Goal: Information Seeking & Learning: Understand process/instructions

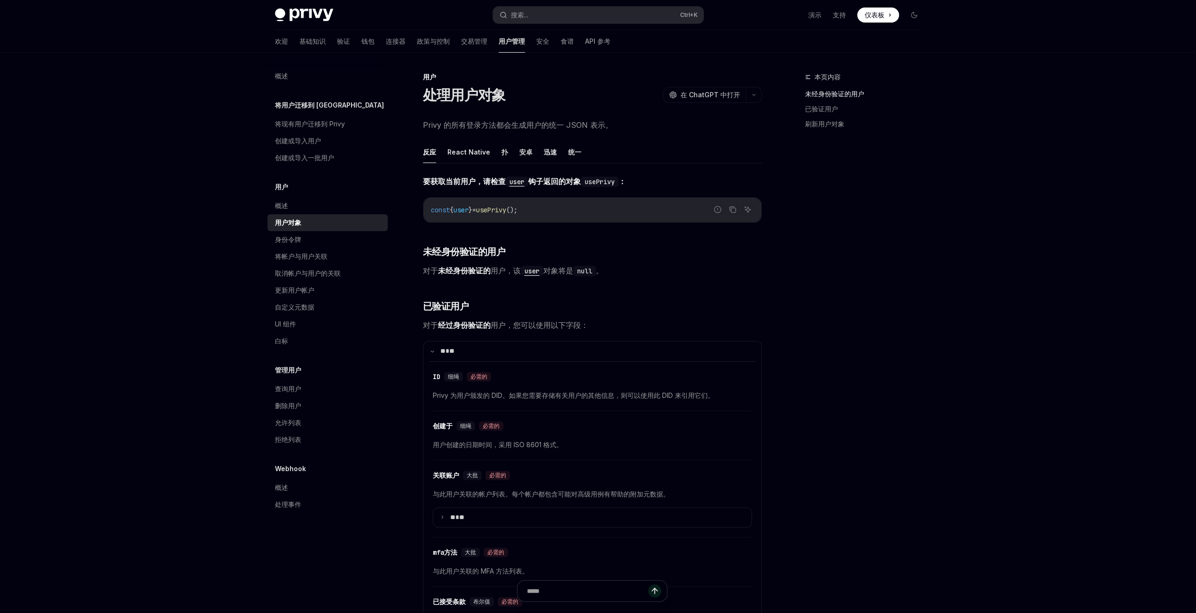
click at [882, 429] on div "本页内容 未经身份验证的用户 已验证用户 刷新用户对象" at bounding box center [857, 342] width 143 height 542
click at [294, 390] on font "查询用户" at bounding box center [288, 389] width 26 height 8
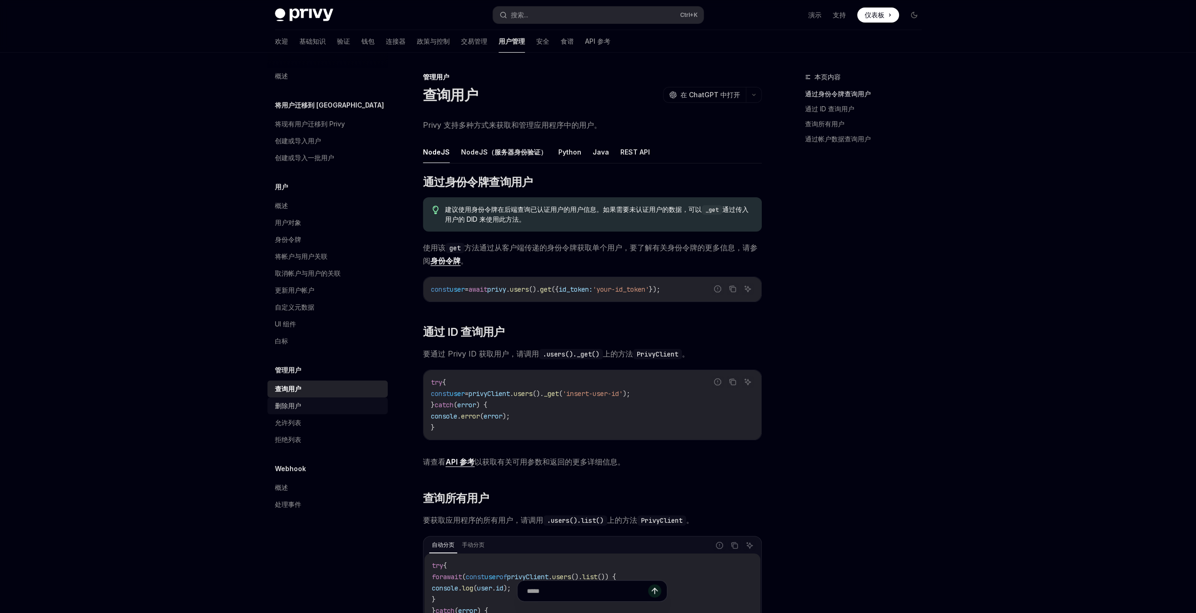
click at [291, 408] on font "删除用户" at bounding box center [288, 406] width 26 height 8
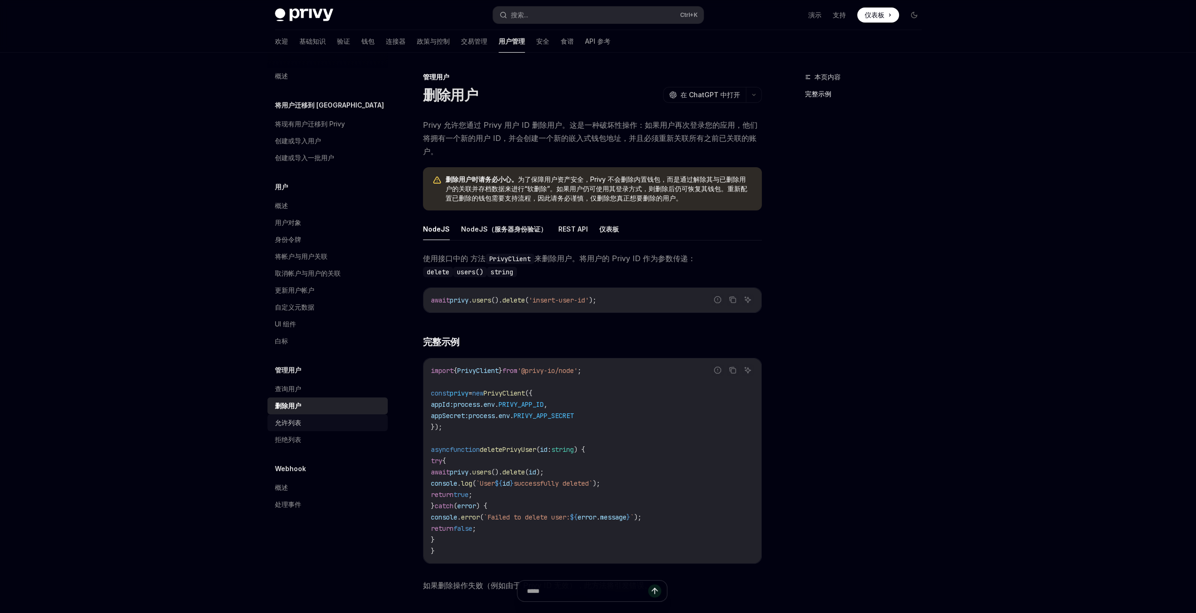
click at [297, 422] on font "允许列表" at bounding box center [288, 423] width 26 height 8
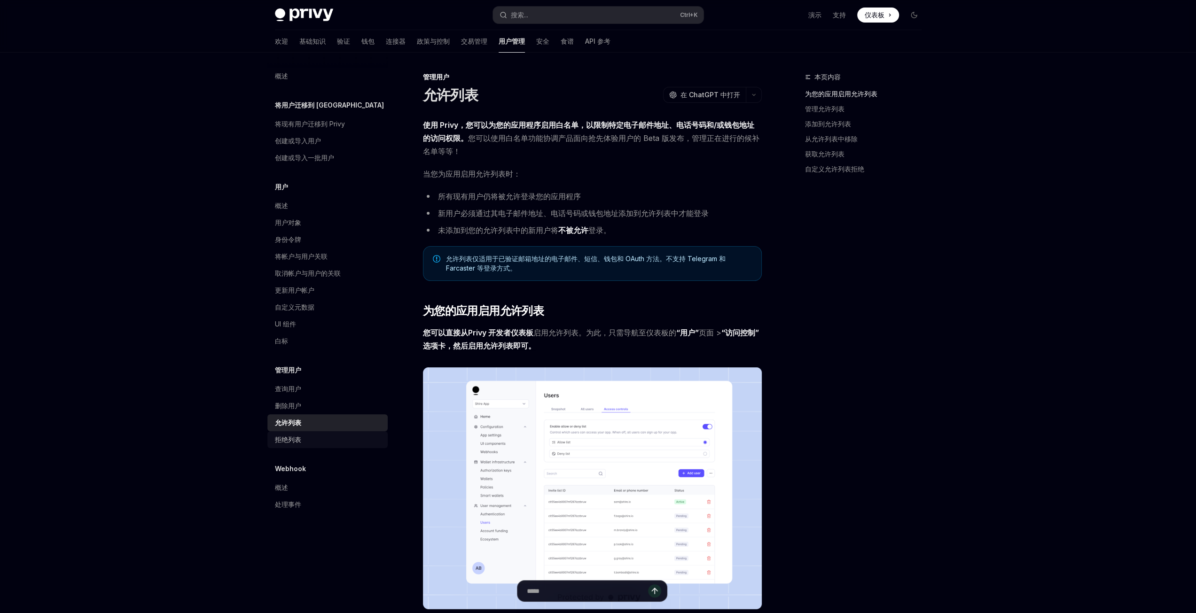
click at [293, 438] on font "拒绝列表" at bounding box center [288, 440] width 26 height 8
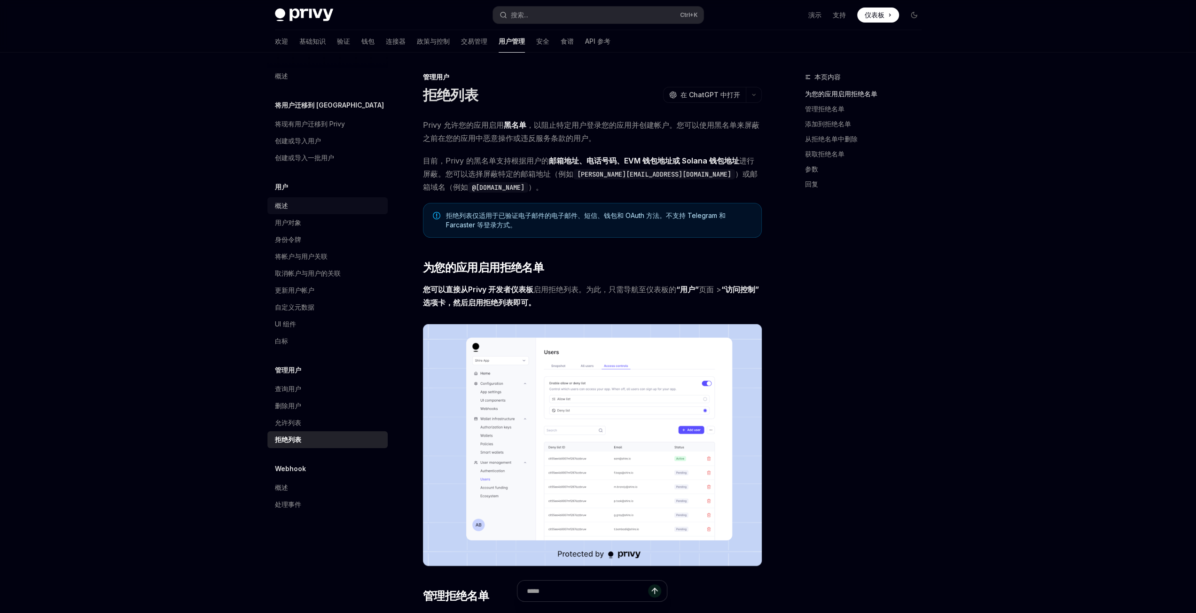
click at [275, 208] on font "概述" at bounding box center [281, 206] width 13 height 8
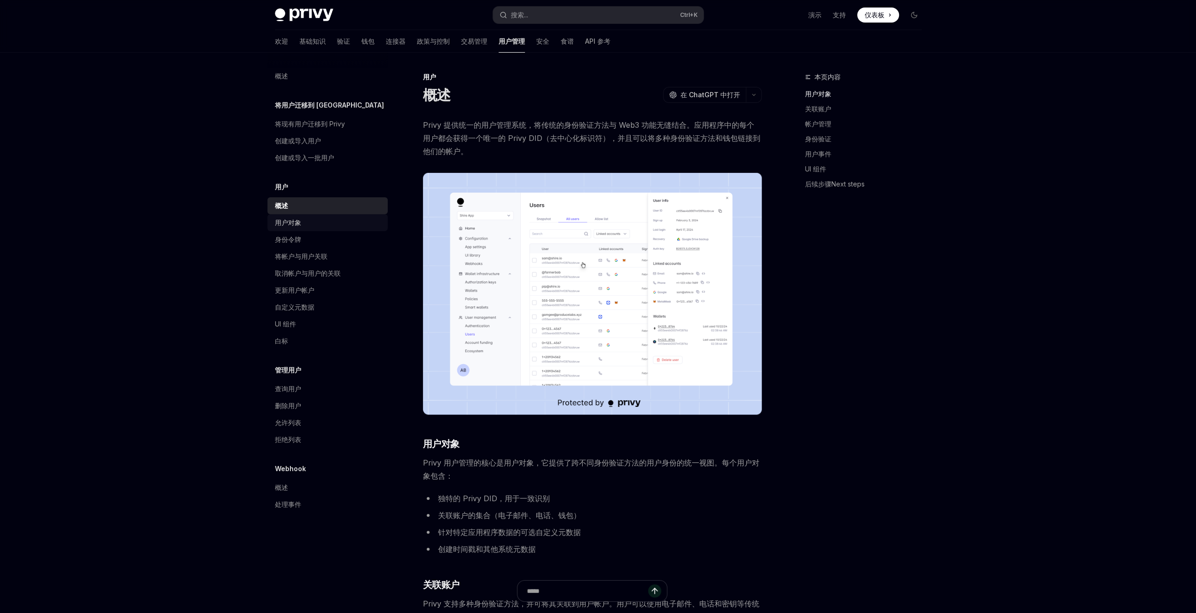
click at [298, 221] on font "用户对象" at bounding box center [288, 223] width 26 height 8
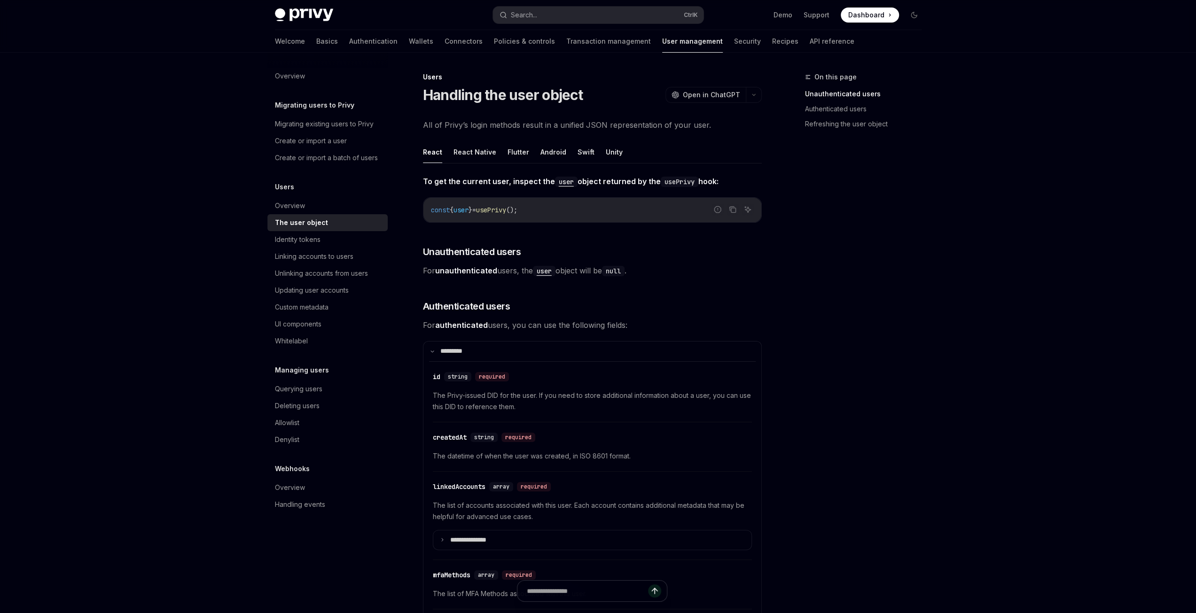
drag, startPoint x: 755, startPoint y: 274, endPoint x: 795, endPoint y: 215, distance: 72.1
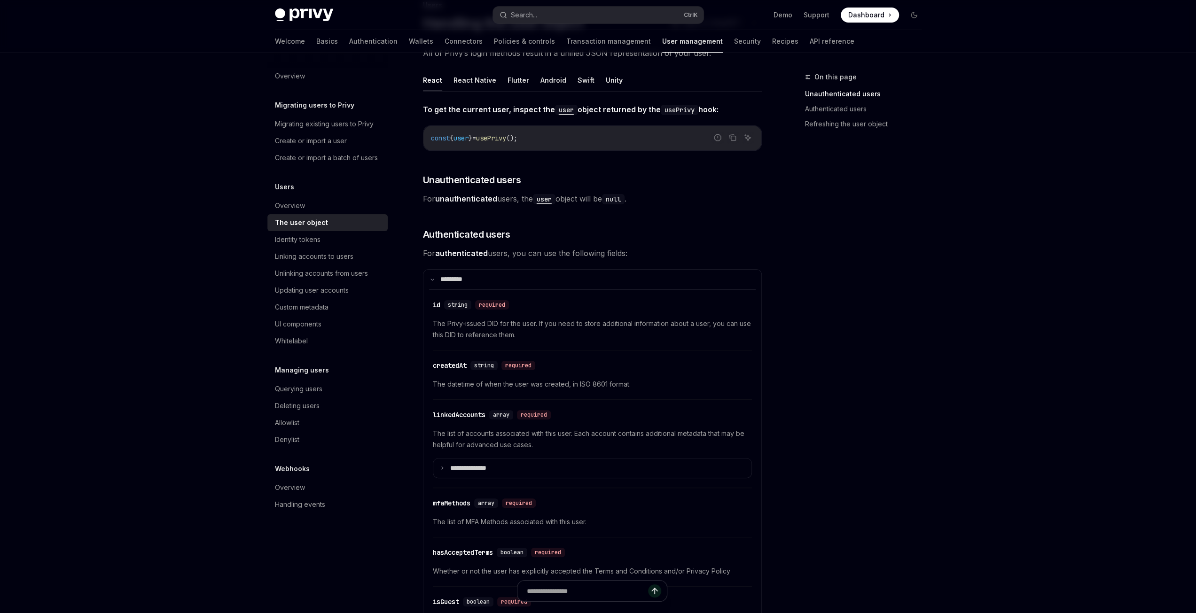
scroll to position [94, 0]
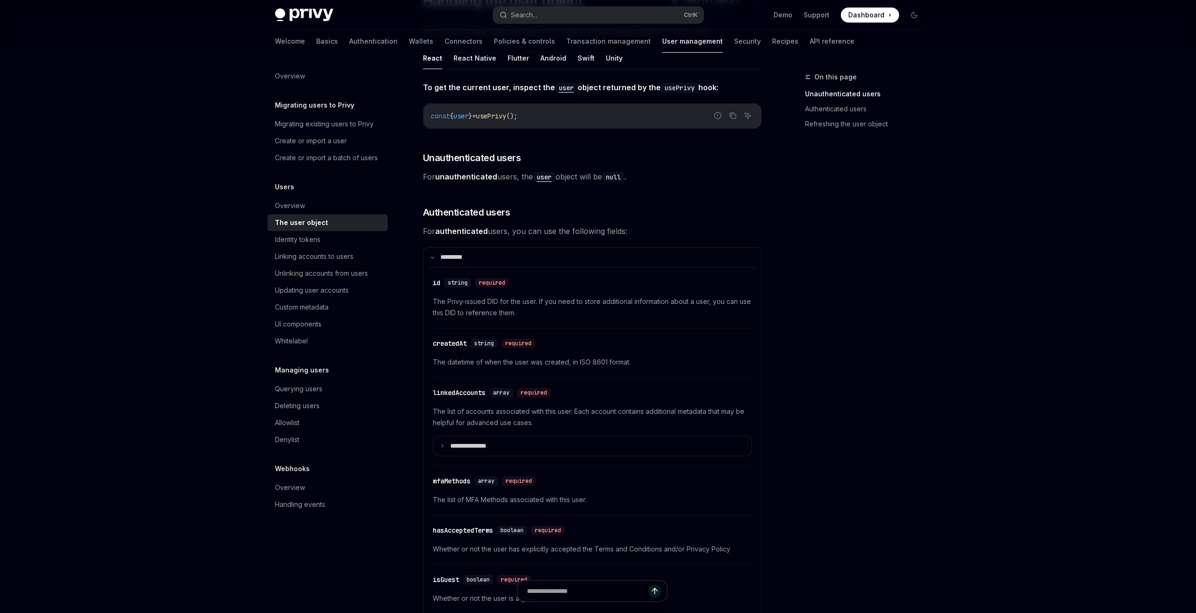
click at [473, 500] on span "The list of MFA Methods associated with this user." at bounding box center [592, 499] width 319 height 11
click at [497, 500] on span "The list of MFA Methods associated with this user." at bounding box center [592, 499] width 319 height 11
drag, startPoint x: 591, startPoint y: 501, endPoint x: 426, endPoint y: 500, distance: 165.4
click at [426, 500] on details "**********" at bounding box center [592, 451] width 339 height 409
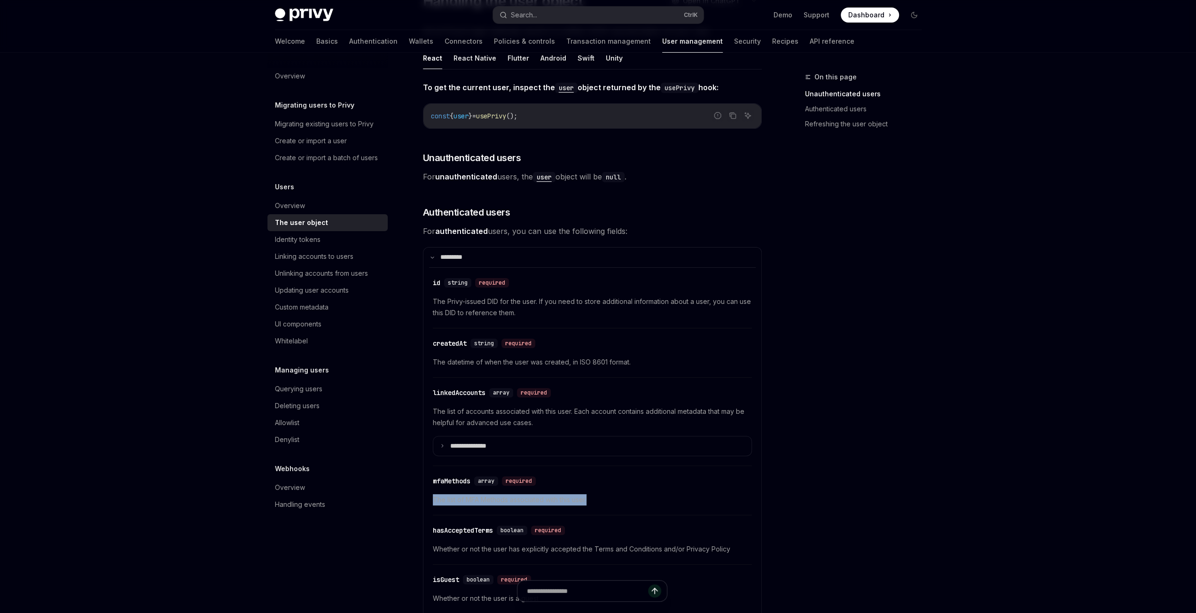
click at [461, 500] on span "The list of MFA Methods associated with this user." at bounding box center [592, 499] width 319 height 11
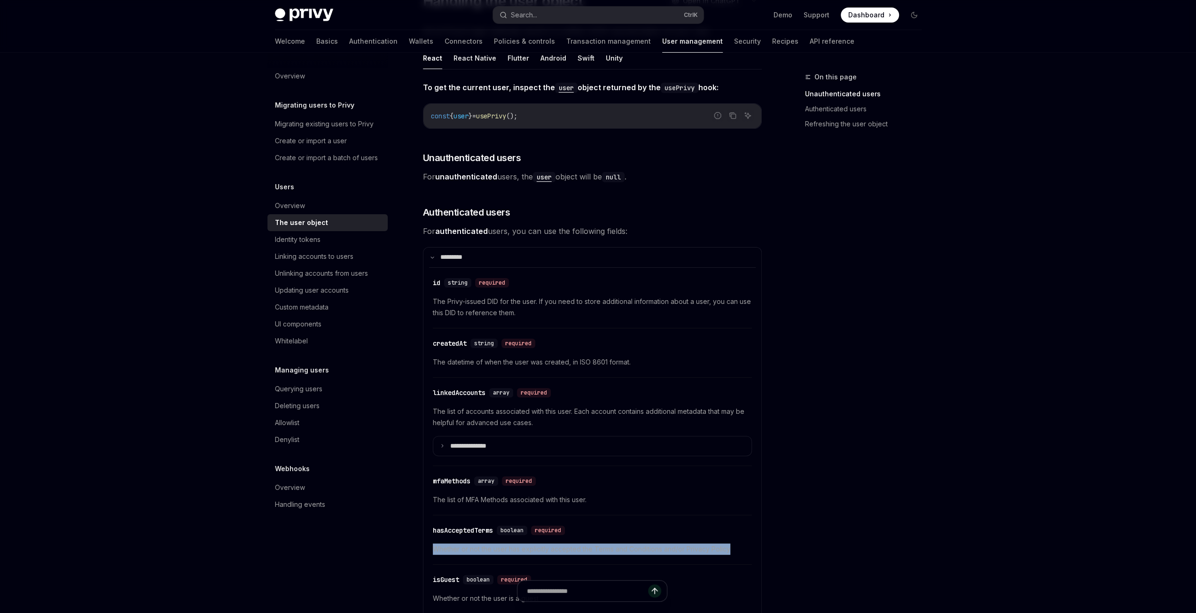
drag, startPoint x: 732, startPoint y: 547, endPoint x: 426, endPoint y: 544, distance: 306.4
click at [426, 544] on details "**********" at bounding box center [592, 451] width 339 height 409
click at [748, 541] on div "​ hasAcceptedTerms boolean required Whether or not the user has explicitly acce…" at bounding box center [592, 542] width 319 height 45
drag, startPoint x: 731, startPoint y: 549, endPoint x: 434, endPoint y: 548, distance: 297.0
click at [434, 548] on span "Whether or not the user has explicitly accepted the Terms and Conditions and/or…" at bounding box center [592, 549] width 319 height 11
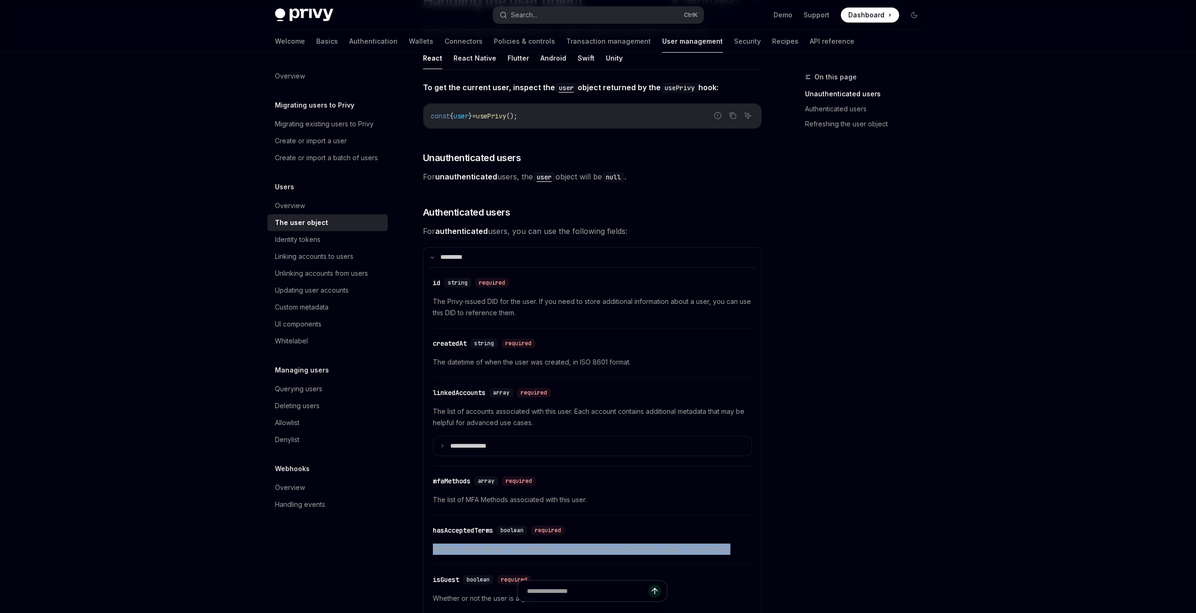
click at [726, 552] on span "Whether or not the user has explicitly accepted the Terms and Conditions and/or…" at bounding box center [592, 549] width 319 height 11
click at [865, 536] on div "On this page Unauthenticated users Authenticated users Refreshing the user obje…" at bounding box center [857, 342] width 143 height 542
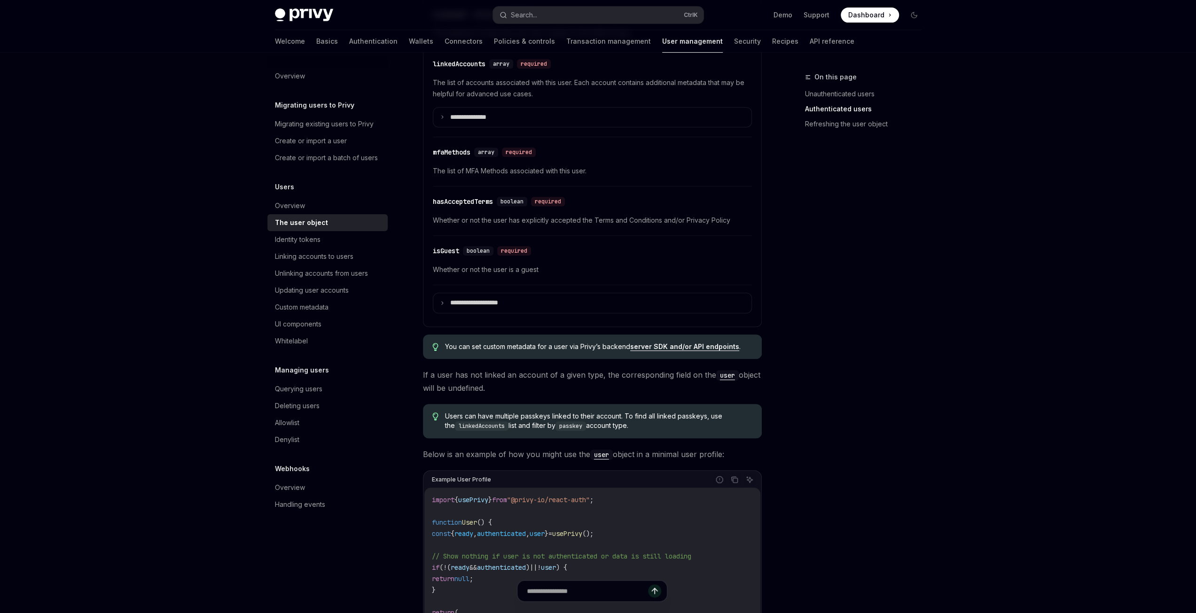
scroll to position [658, 0]
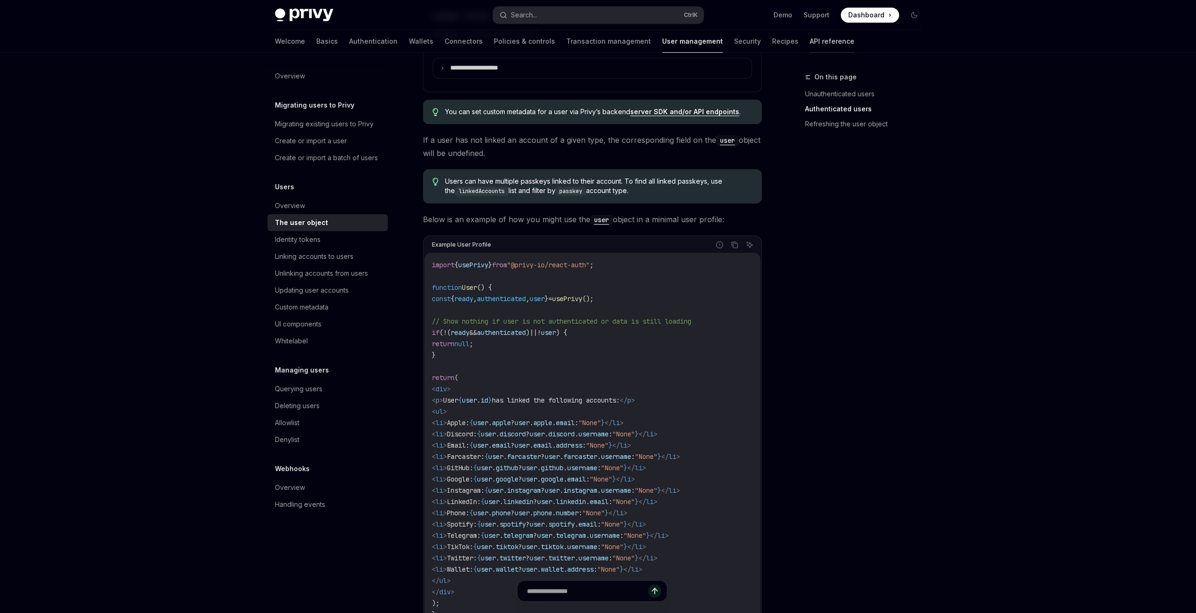
click at [810, 41] on link "API reference" at bounding box center [832, 41] width 45 height 23
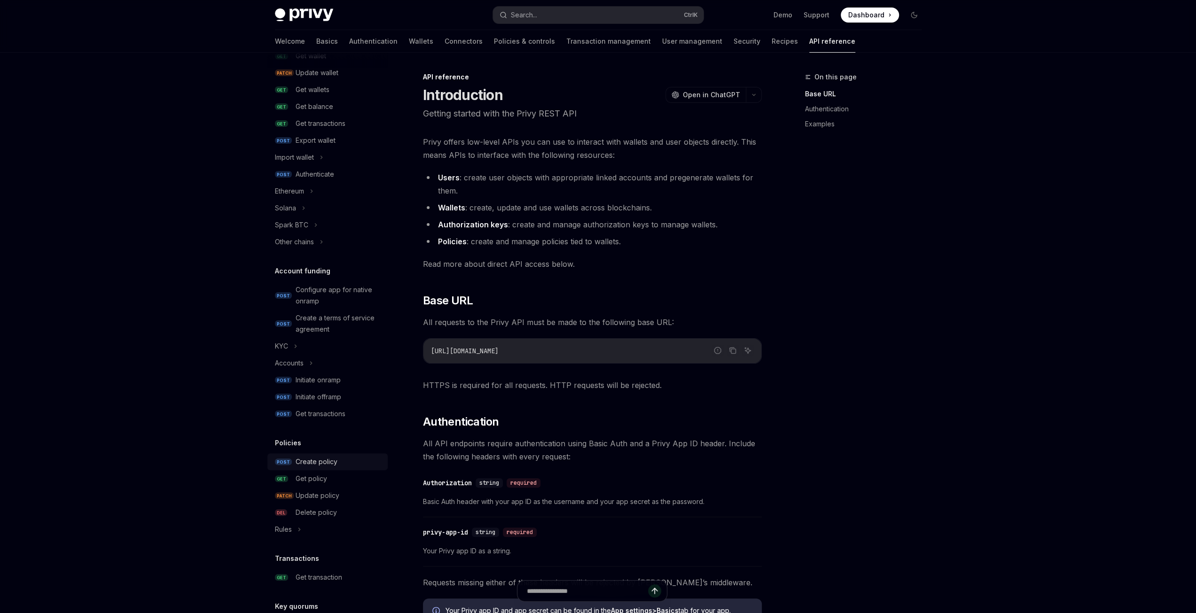
scroll to position [235, 0]
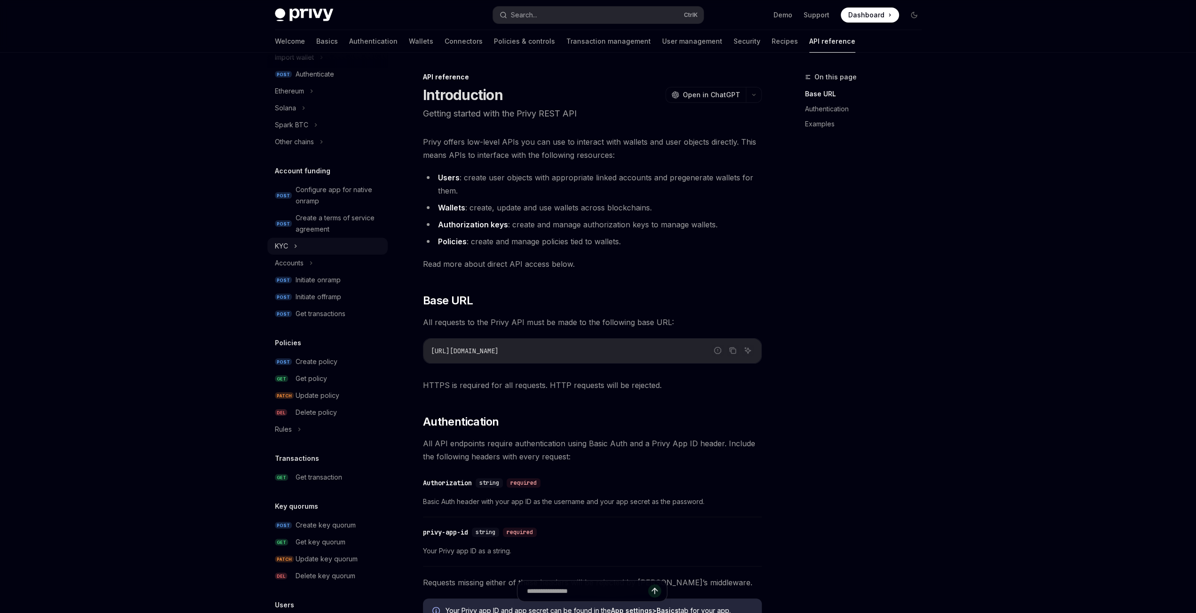
click at [300, 243] on div "KYC" at bounding box center [327, 246] width 120 height 17
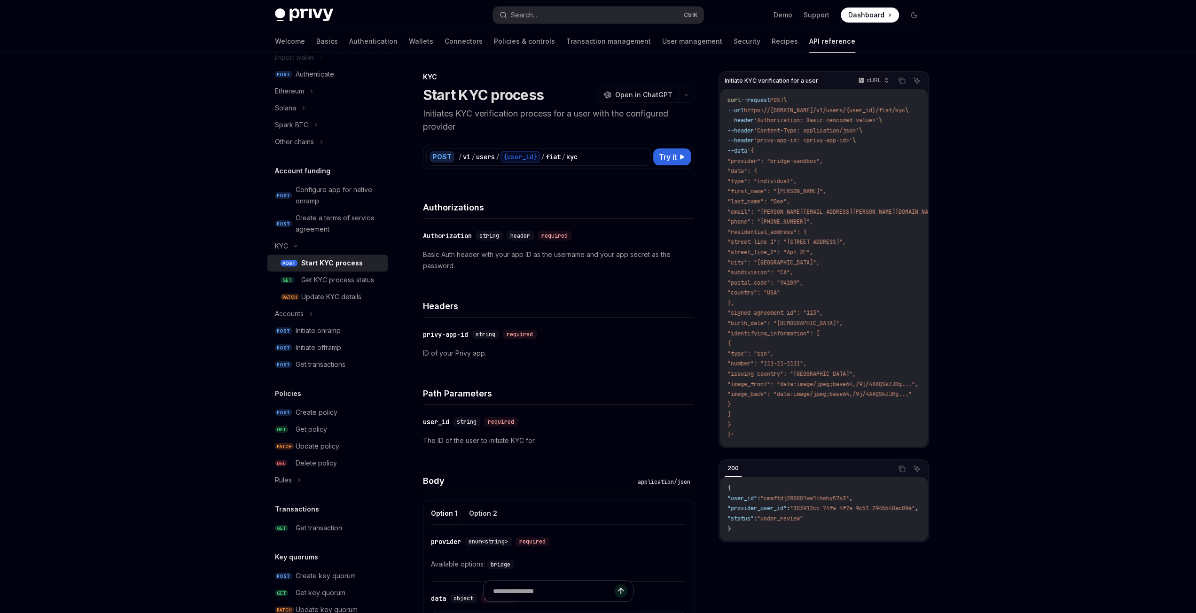
click at [338, 266] on div "Start KYC process" at bounding box center [332, 263] width 62 height 11
click at [335, 286] on div "Get KYC process status" at bounding box center [337, 279] width 73 height 11
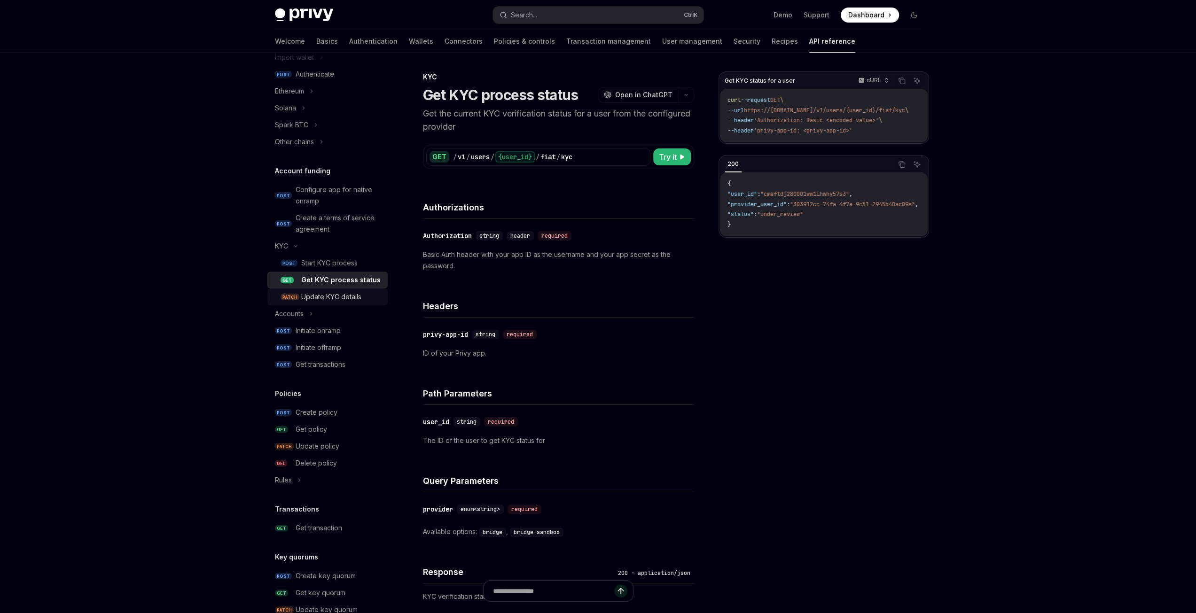
click at [345, 303] on div "Update KYC details" at bounding box center [331, 296] width 60 height 11
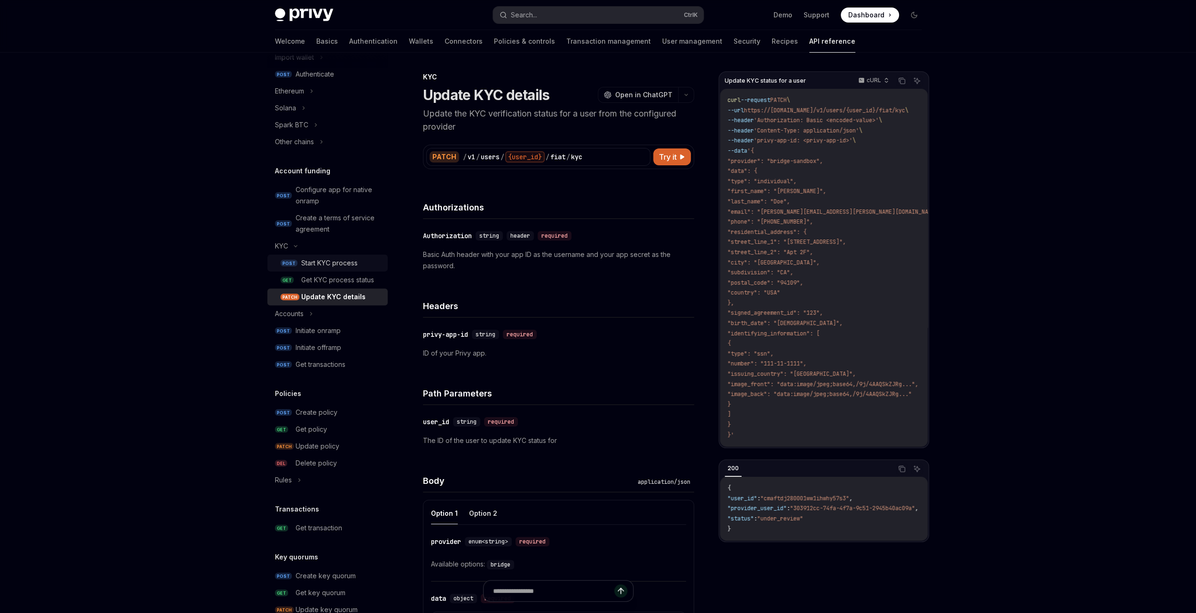
click at [326, 270] on link "POST Start KYC process" at bounding box center [327, 263] width 120 height 17
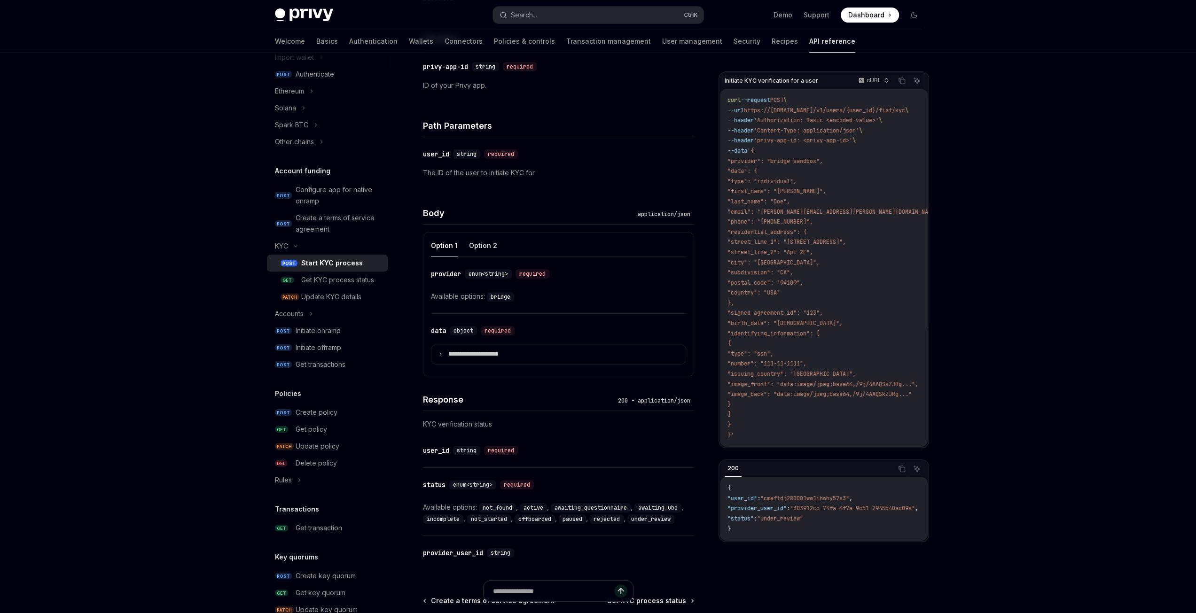
scroll to position [138, 0]
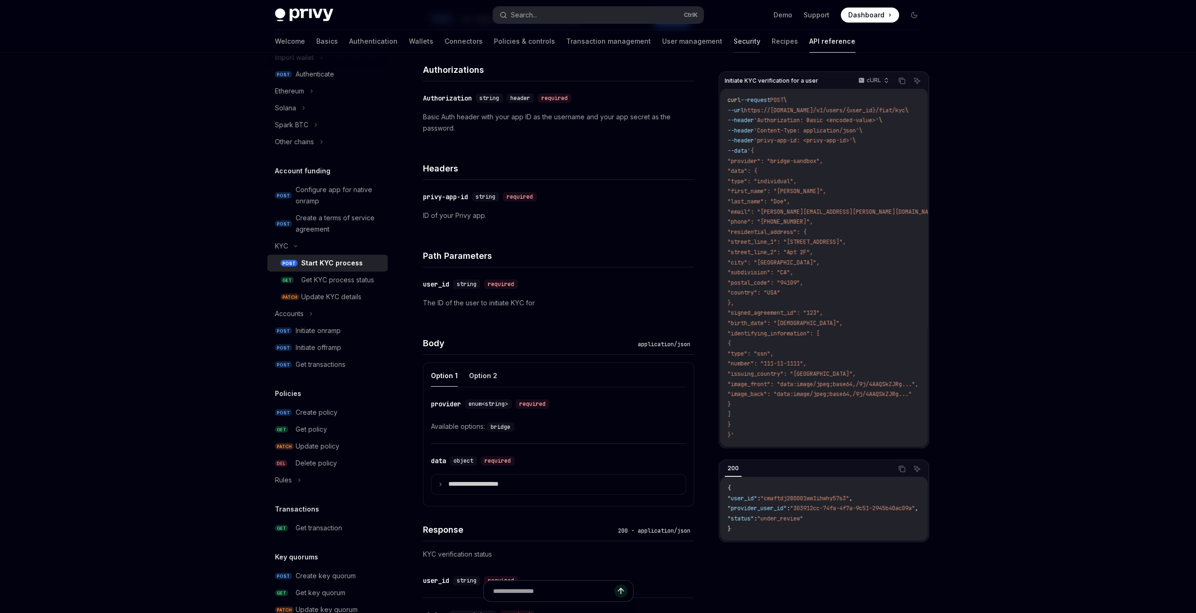
click at [734, 41] on link "Security" at bounding box center [747, 41] width 27 height 23
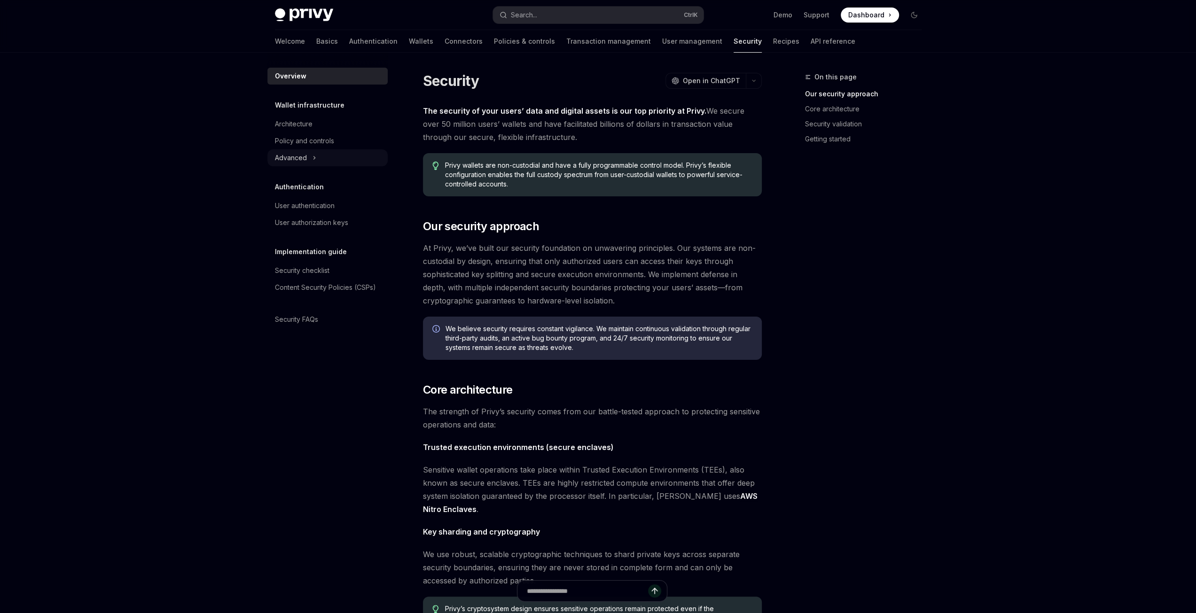
click at [314, 156] on icon at bounding box center [314, 157] width 4 height 11
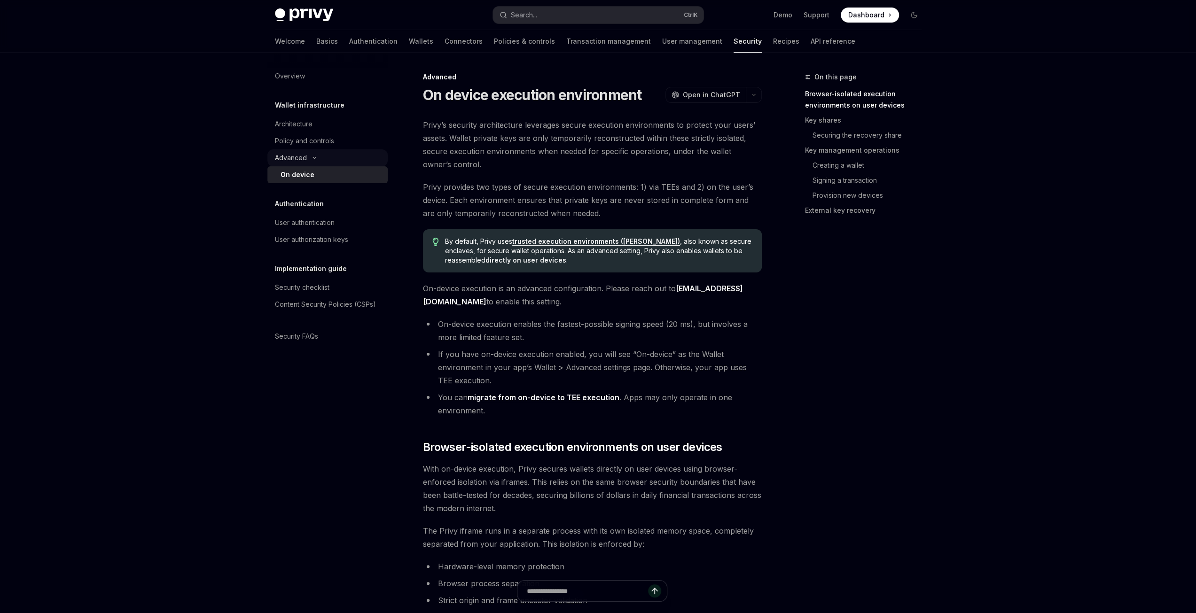
click at [314, 156] on icon at bounding box center [314, 158] width 11 height 4
click at [326, 207] on div "User authentication" at bounding box center [305, 205] width 60 height 11
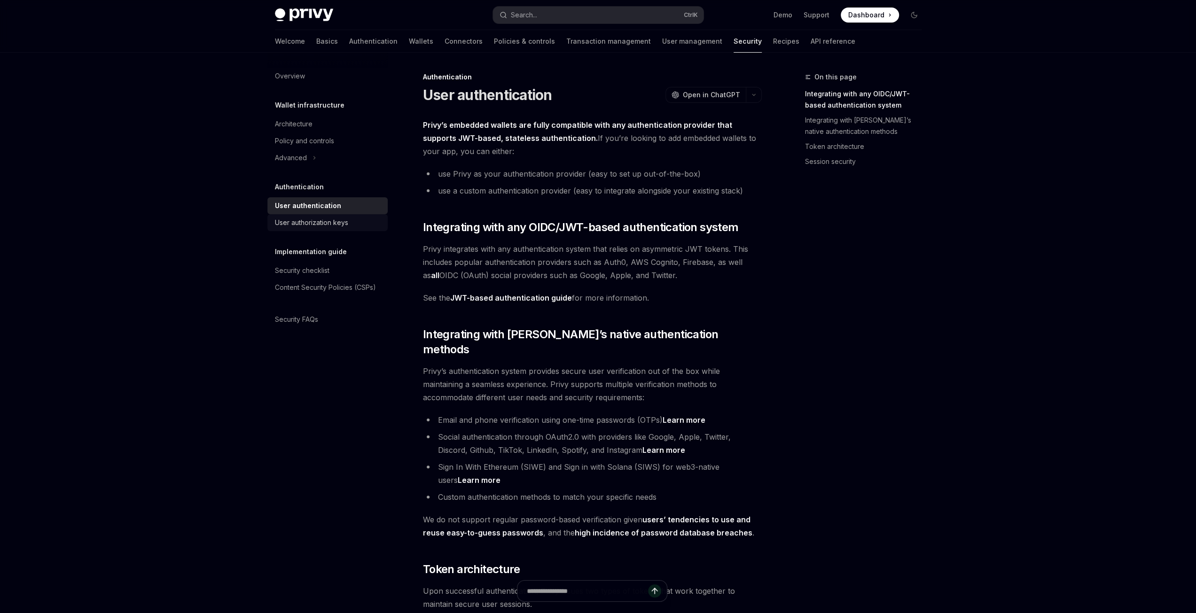
click at [326, 221] on div "User authorization keys" at bounding box center [311, 222] width 73 height 11
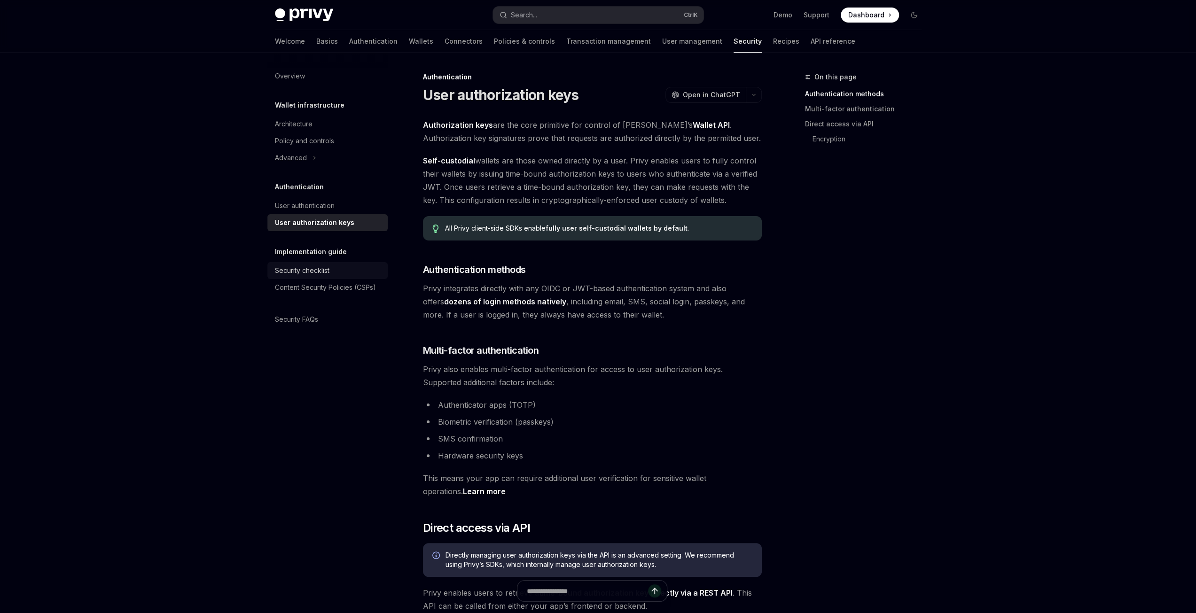
click at [317, 272] on div "Security checklist" at bounding box center [302, 270] width 55 height 11
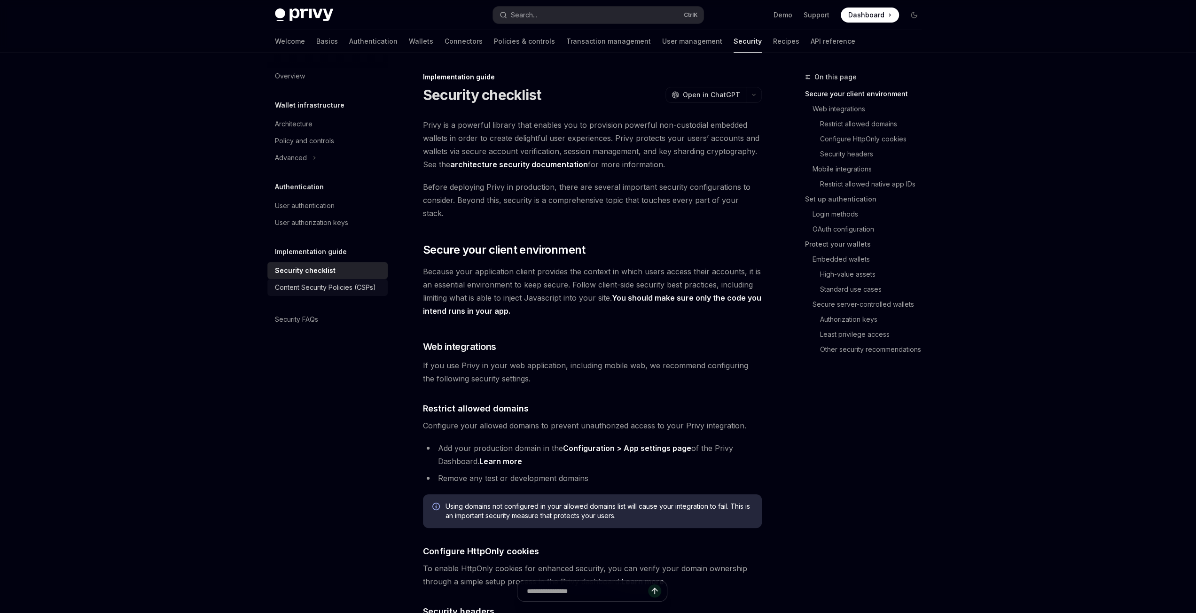
click at [312, 285] on div "Content Security Policies (CSPs)" at bounding box center [325, 287] width 101 height 11
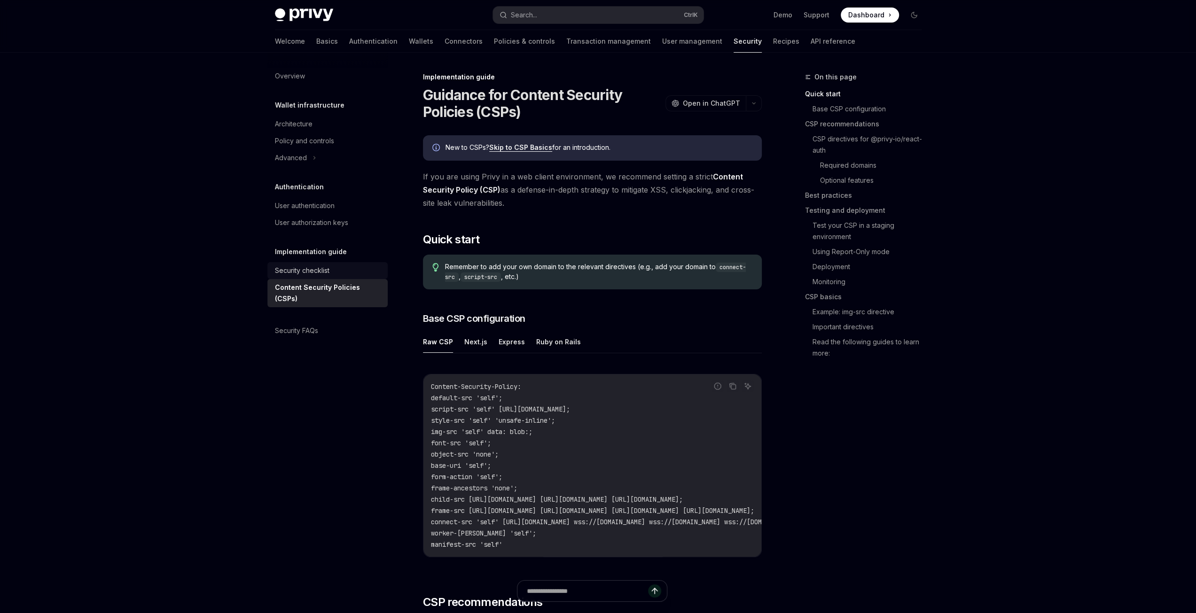
click at [320, 272] on div "Security checklist" at bounding box center [302, 270] width 55 height 11
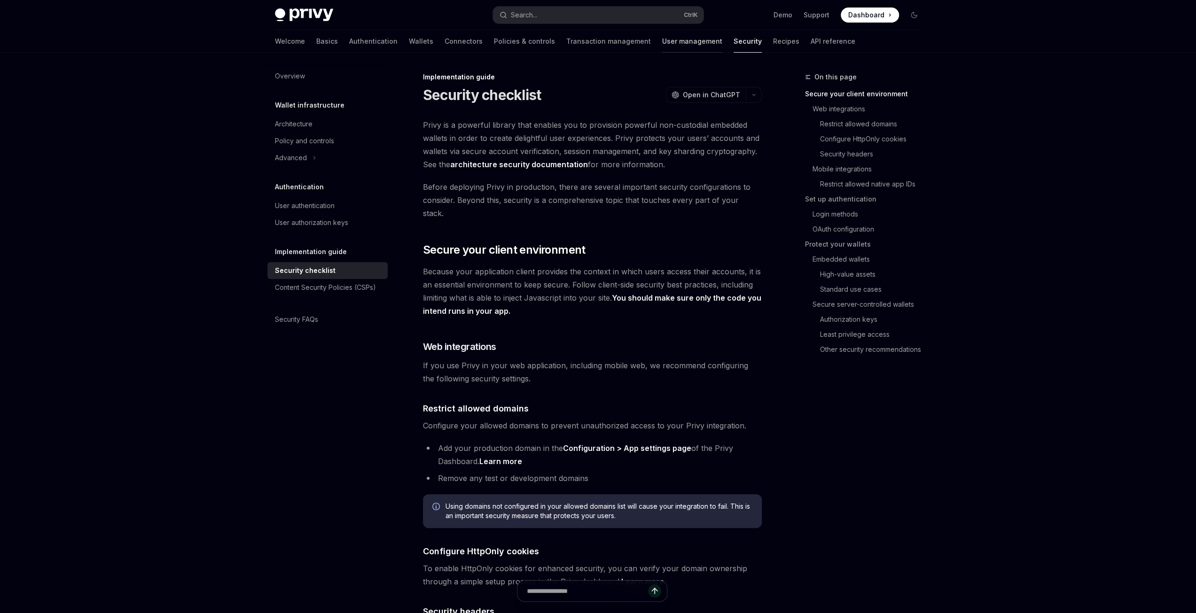
click at [662, 44] on link "User management" at bounding box center [692, 41] width 60 height 23
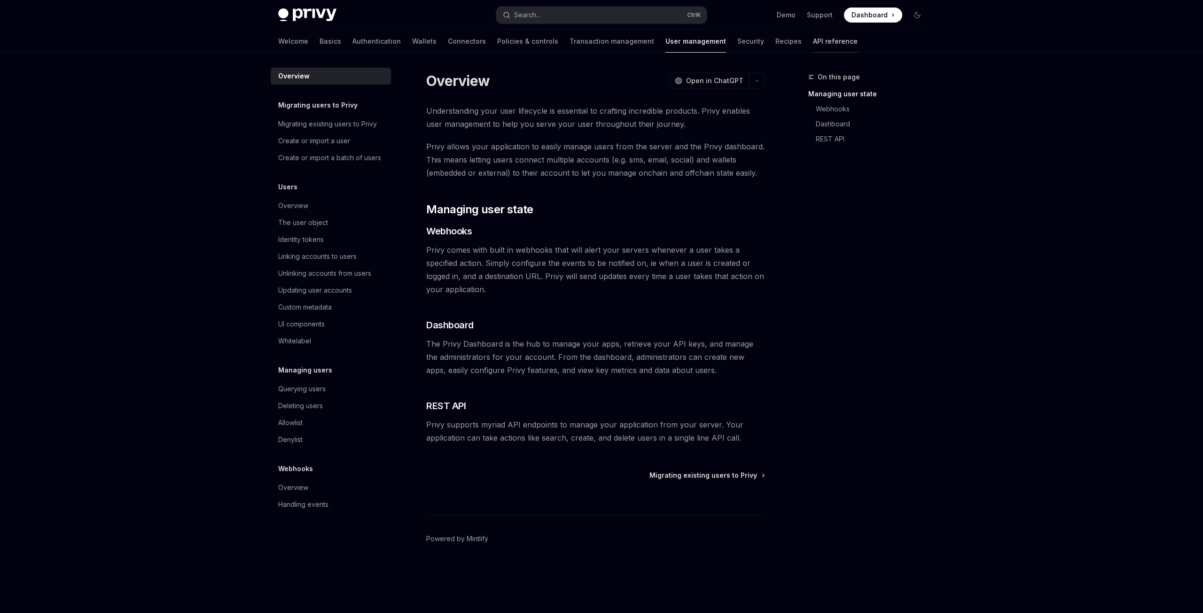
click at [813, 44] on link "API reference" at bounding box center [835, 41] width 45 height 23
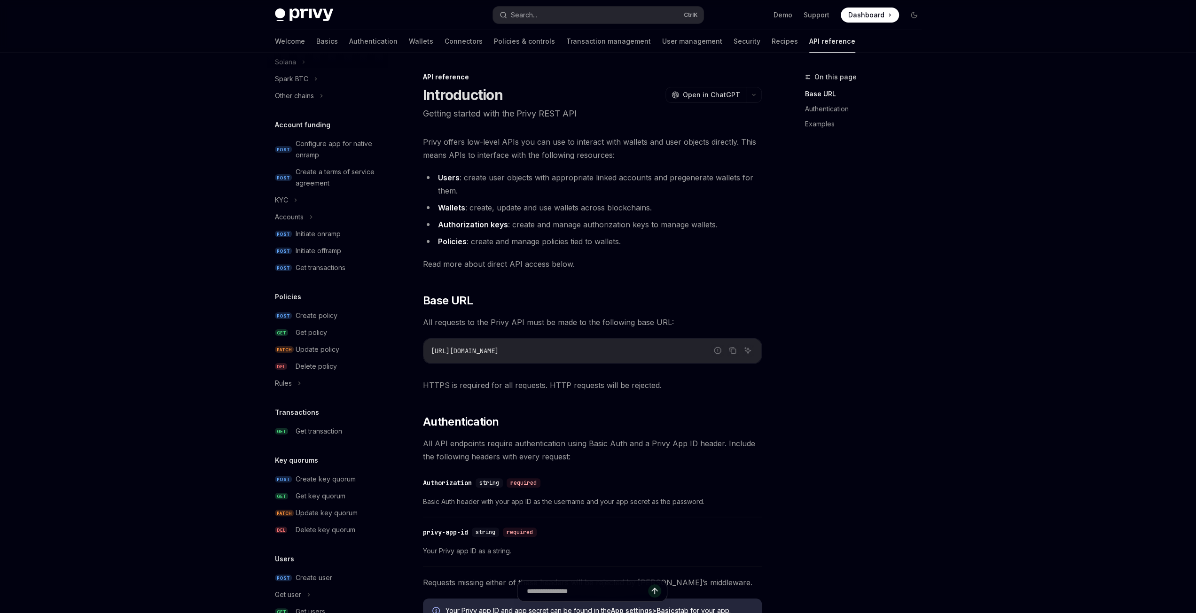
scroll to position [282, 0]
click at [325, 235] on div "Initiate onramp" at bounding box center [318, 232] width 45 height 11
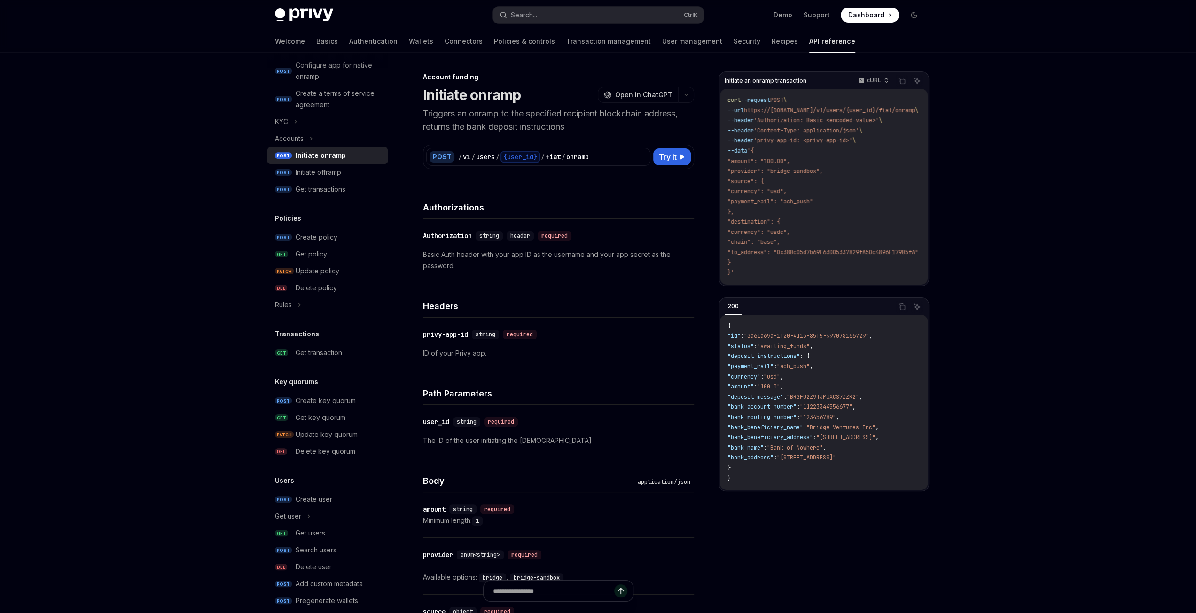
scroll to position [374, 0]
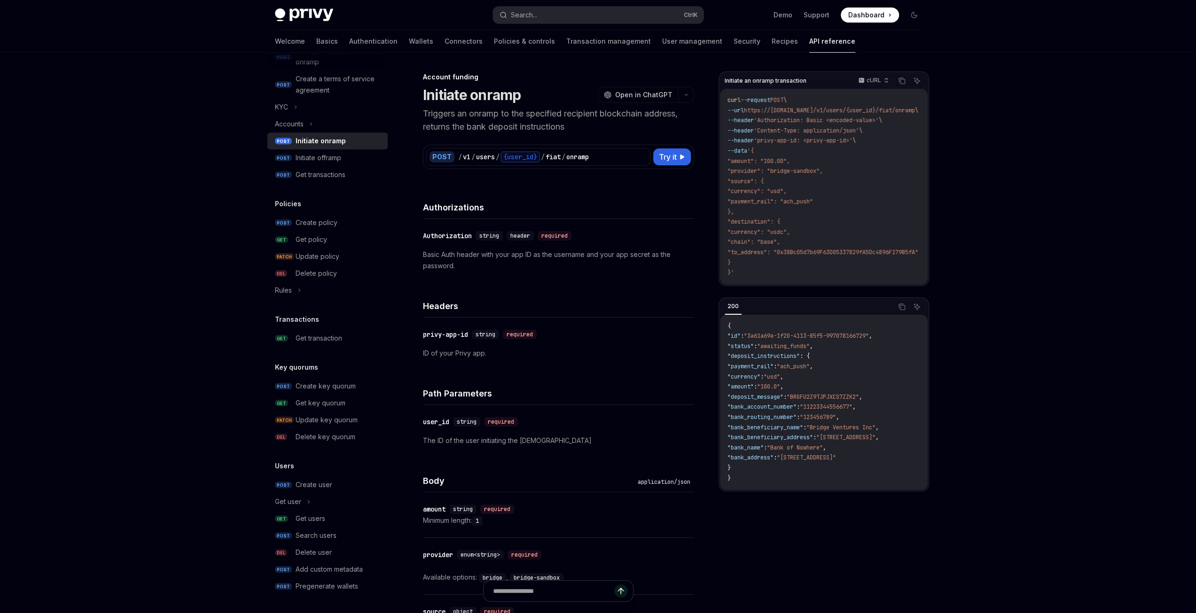
click at [201, 337] on div "Privy Docs home page Search... Ctrl K Demo Support Dashboard Dashboard Search..…" at bounding box center [598, 552] width 1196 height 1104
click at [335, 389] on div "Create key quorum" at bounding box center [326, 386] width 60 height 11
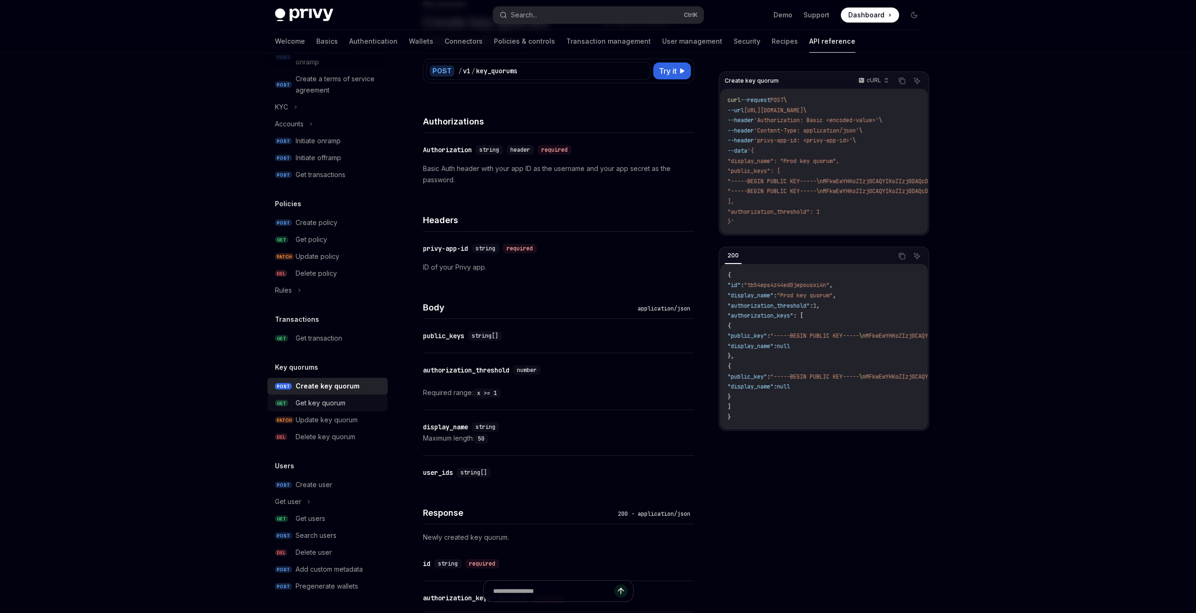
scroll to position [94, 0]
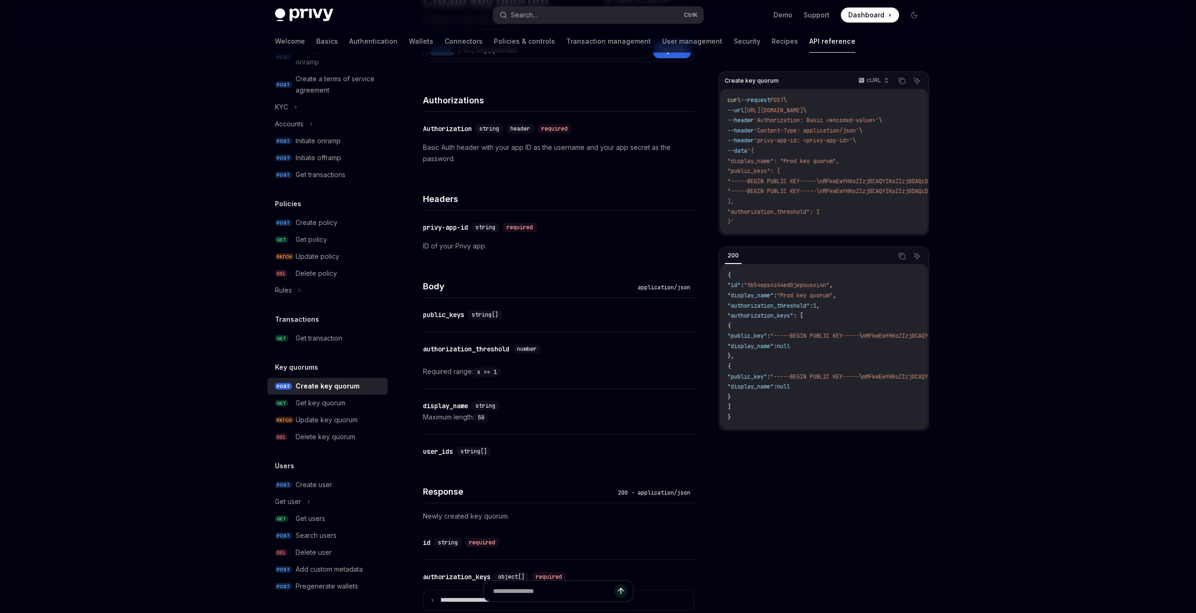
click at [1088, 438] on div "Privy Docs home page Search... Ctrl K Demo Support Dashboard Dashboard Search..…" at bounding box center [598, 408] width 1196 height 1005
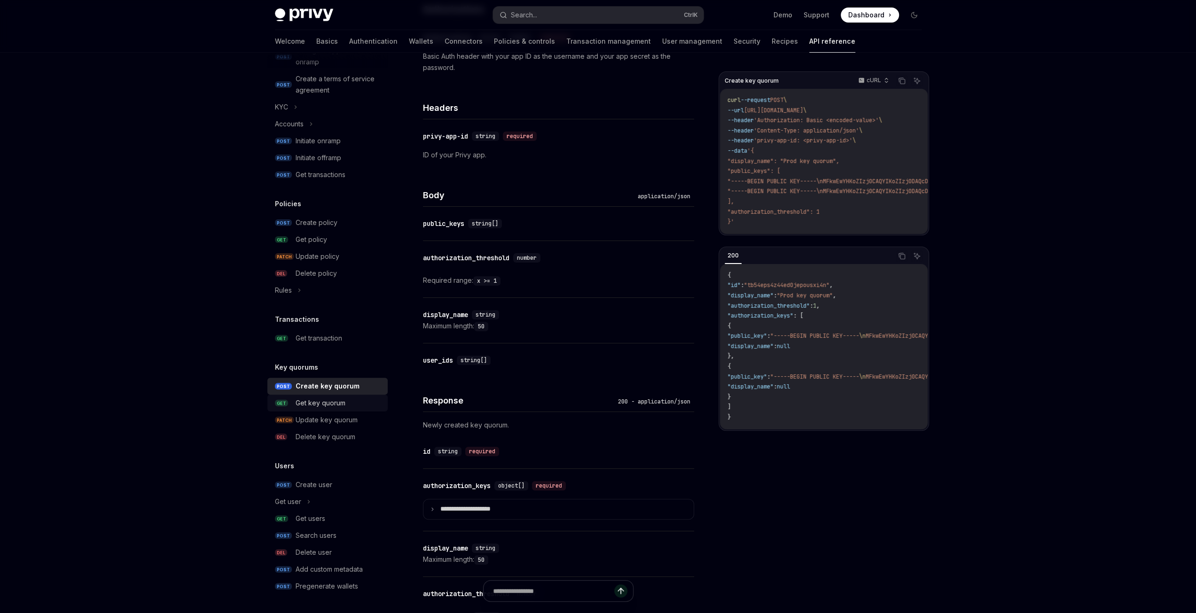
scroll to position [188, 0]
click at [320, 515] on div "Get users" at bounding box center [311, 518] width 30 height 11
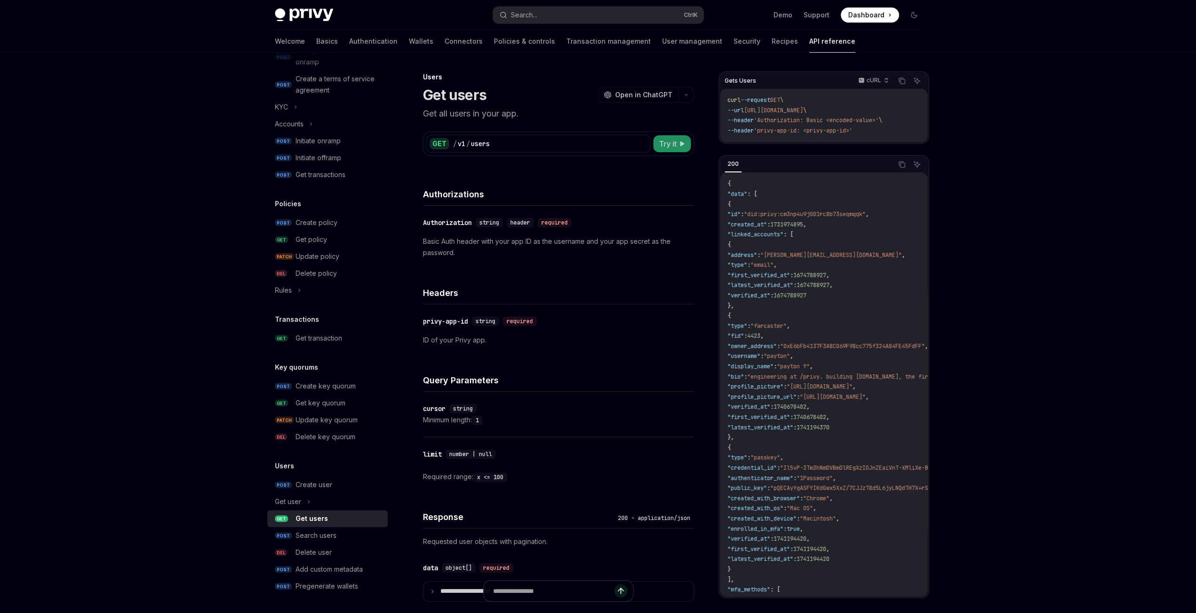
click at [666, 145] on span "Try it" at bounding box center [668, 143] width 18 height 11
type textarea "*"
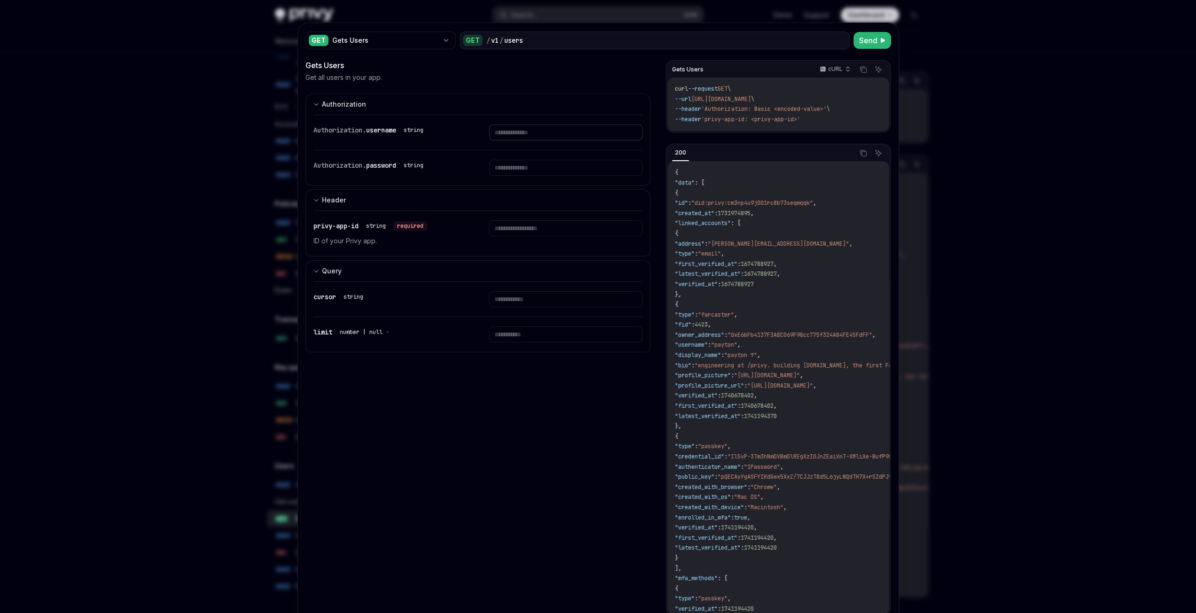
click at [519, 132] on input "text" at bounding box center [565, 133] width 153 height 16
click at [369, 144] on div "Authorization. username string" at bounding box center [477, 132] width 329 height 35
click at [518, 230] on input "text" at bounding box center [565, 228] width 153 height 16
paste input "**********"
type input "**********"
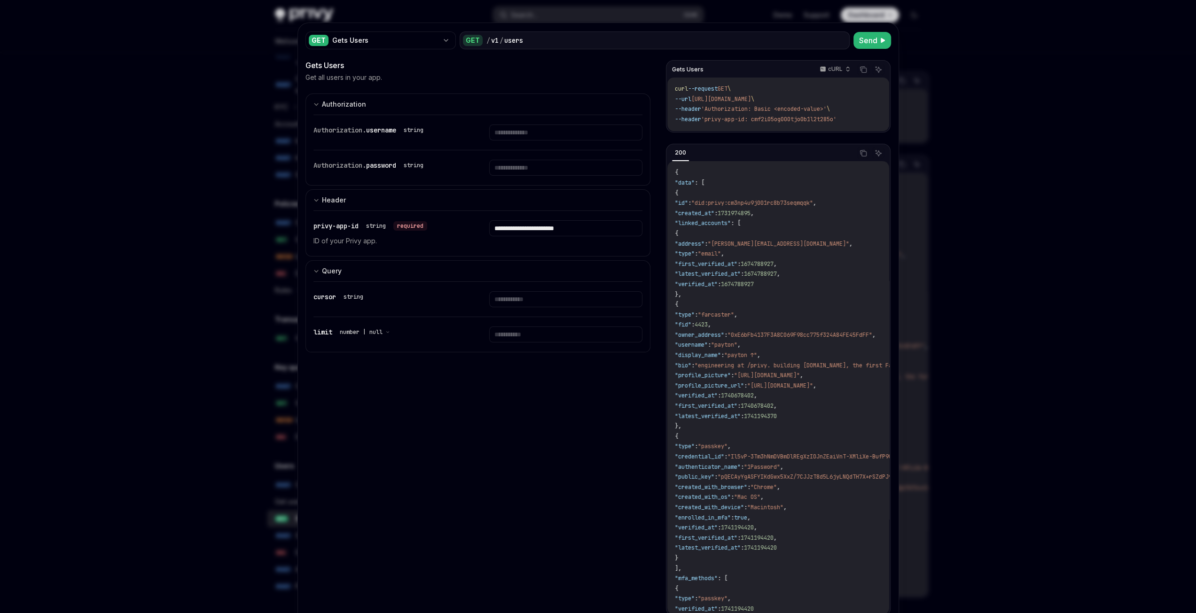
click at [476, 434] on div "**********" at bounding box center [477, 346] width 345 height 572
click at [544, 134] on input "text" at bounding box center [565, 133] width 153 height 16
click at [457, 442] on div "**********" at bounding box center [477, 346] width 345 height 572
click at [861, 41] on span "Send" at bounding box center [868, 40] width 18 height 11
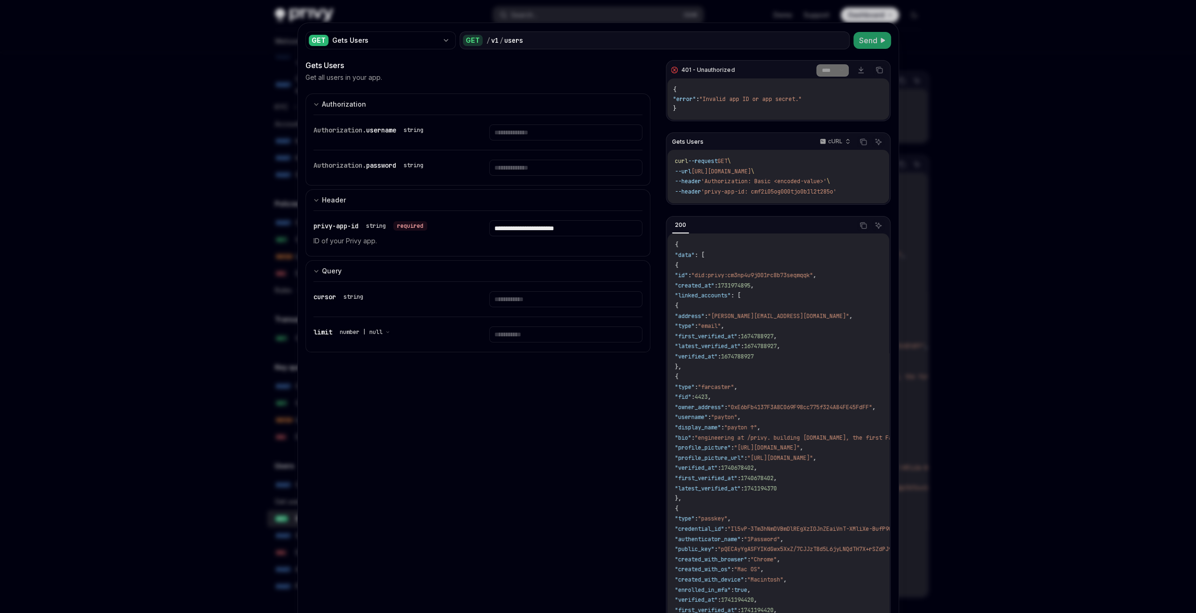
click at [324, 241] on p "ID of your Privy app." at bounding box center [389, 240] width 153 height 11
click at [340, 224] on span "privy-app-id" at bounding box center [335, 226] width 45 height 8
drag, startPoint x: 783, startPoint y: 181, endPoint x: 834, endPoint y: 177, distance: 50.9
click at [826, 178] on span "'Authorization: Basic <encoded-value>'" at bounding box center [763, 182] width 125 height 8
click at [497, 133] on input "text" at bounding box center [565, 133] width 153 height 16
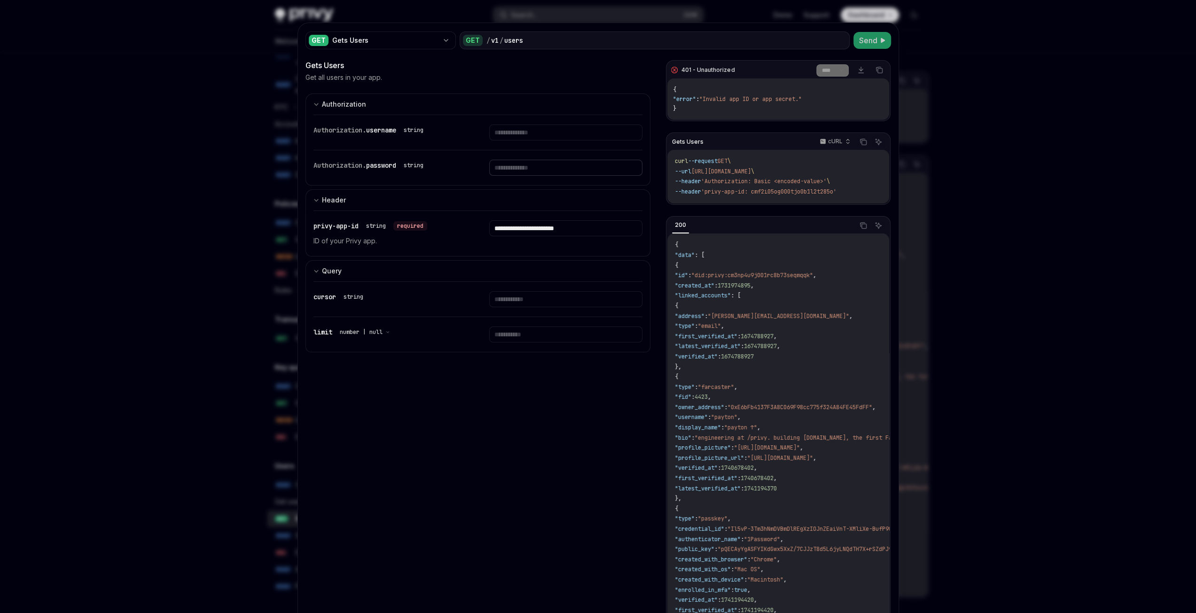
click at [507, 166] on input "text" at bounding box center [565, 168] width 153 height 16
click at [315, 104] on div "Authorization" at bounding box center [339, 104] width 53 height 11
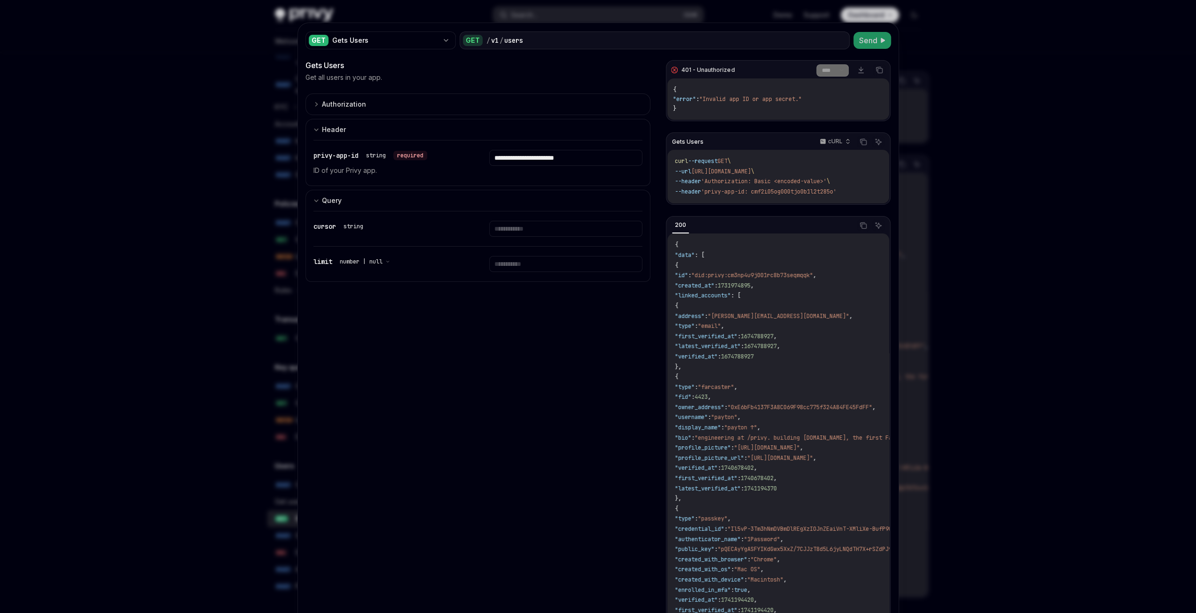
click at [350, 162] on div "privy-app-id string required ID of your Privy app." at bounding box center [389, 163] width 153 height 26
click at [352, 172] on p "ID of your Privy app." at bounding box center [389, 170] width 153 height 11
click at [385, 261] on icon "button" at bounding box center [387, 261] width 5 height 5
click at [379, 262] on span "number | null" at bounding box center [361, 262] width 43 height 8
click at [340, 229] on div "string" at bounding box center [353, 226] width 27 height 11
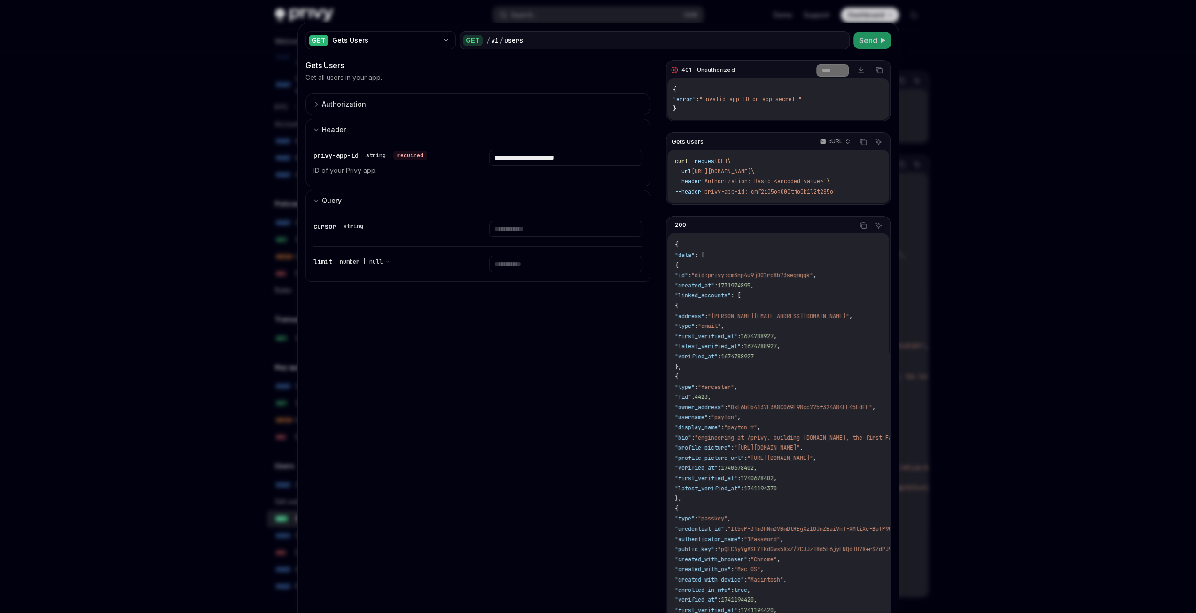
click at [327, 226] on span "cursor" at bounding box center [324, 226] width 23 height 8
click at [313, 170] on p "ID of your Privy app." at bounding box center [389, 170] width 153 height 11
click at [313, 128] on icon "expand input section" at bounding box center [316, 130] width 6 height 6
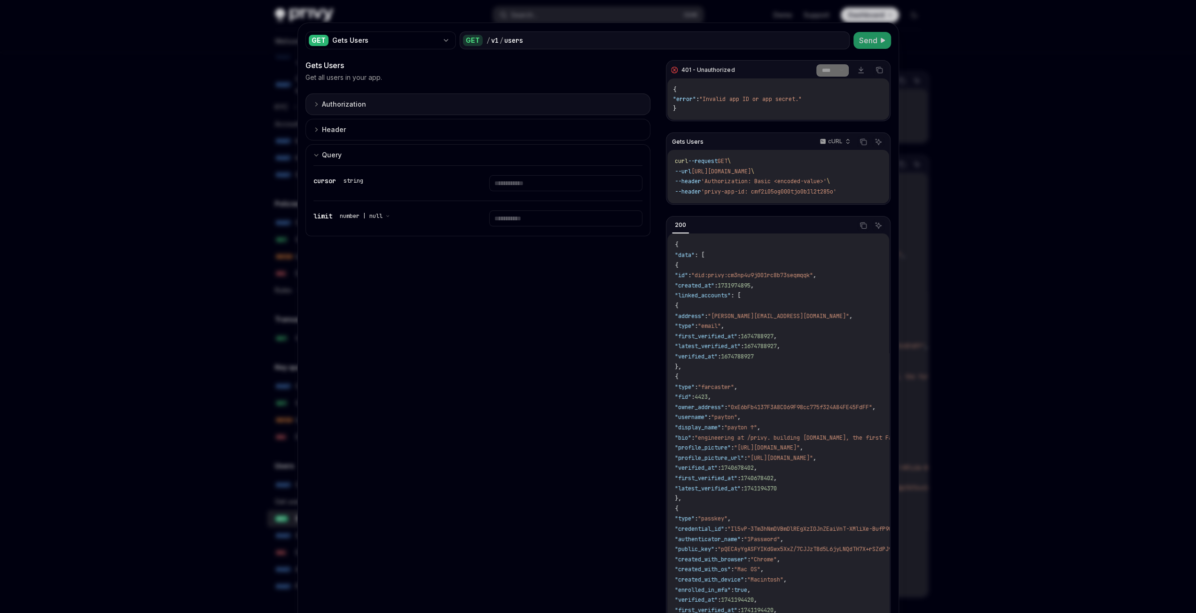
click at [313, 102] on icon "expand input section" at bounding box center [316, 104] width 6 height 6
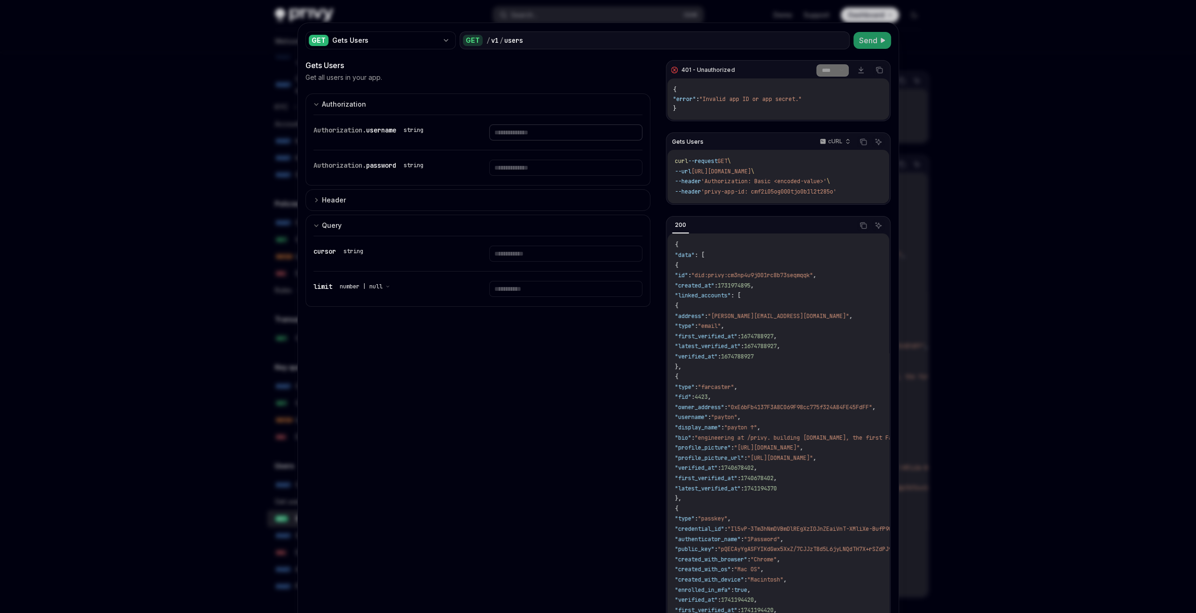
click at [538, 137] on input "text" at bounding box center [565, 133] width 153 height 16
click at [412, 178] on div "Authorization. password string" at bounding box center [477, 167] width 329 height 35
click at [714, 304] on code "{ "data" : [ { "id" : "did:privy:cm3np4u9j001rc8b73seqmqqk" , "created_at" : 17…" at bounding box center [907, 504] width 465 height 528
click at [518, 136] on input "text" at bounding box center [565, 133] width 153 height 16
click at [511, 132] on input "text" at bounding box center [565, 133] width 153 height 16
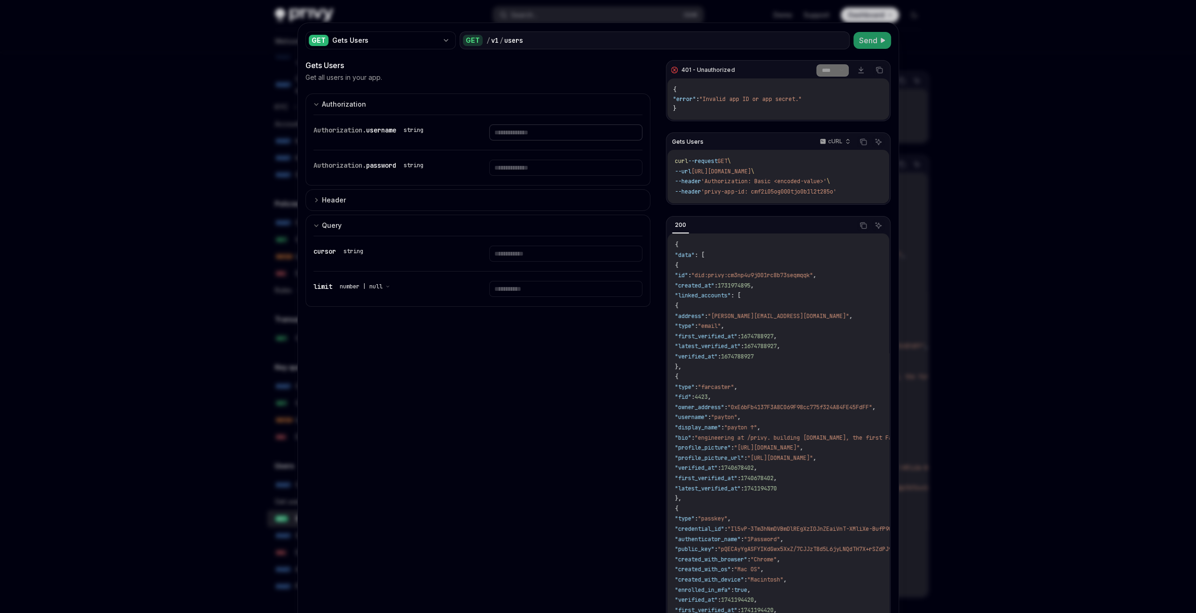
click at [511, 132] on input "text" at bounding box center [565, 133] width 153 height 16
click at [155, 179] on div at bounding box center [598, 306] width 1196 height 613
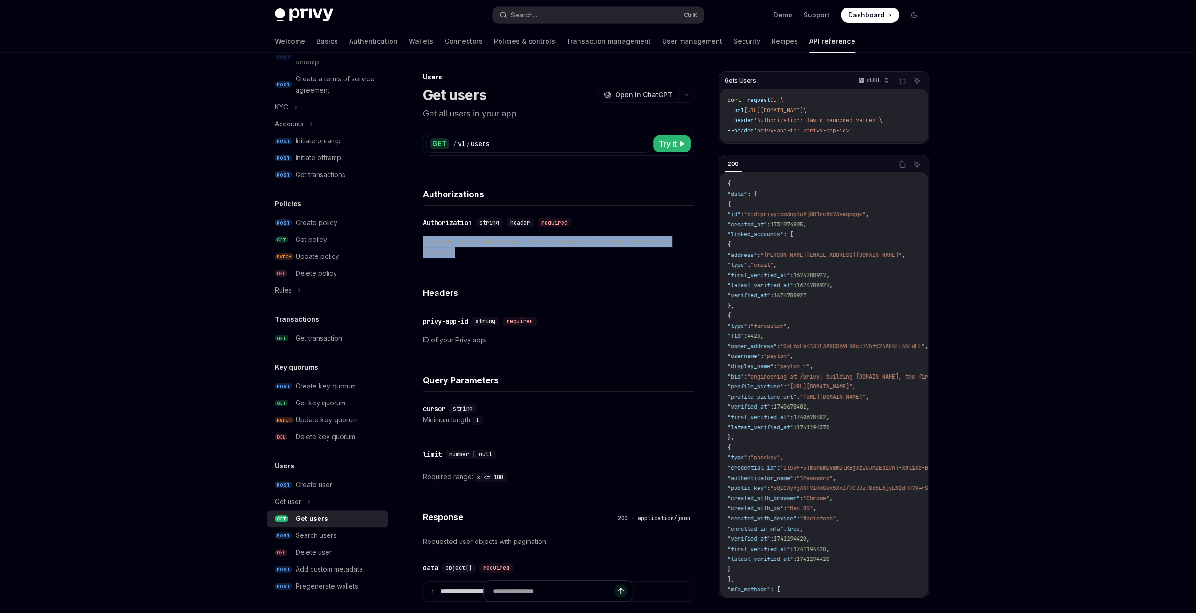
drag, startPoint x: 454, startPoint y: 254, endPoint x: 418, endPoint y: 238, distance: 39.6
click at [413, 238] on div "Users Get users OpenAI Open in ChatGPT Get all users in your app. OpenAI Open i…" at bounding box center [470, 435] width 451 height 728
click at [583, 178] on div "Authorizations" at bounding box center [558, 188] width 271 height 35
click at [669, 145] on span "Try it" at bounding box center [668, 143] width 18 height 11
type textarea "*"
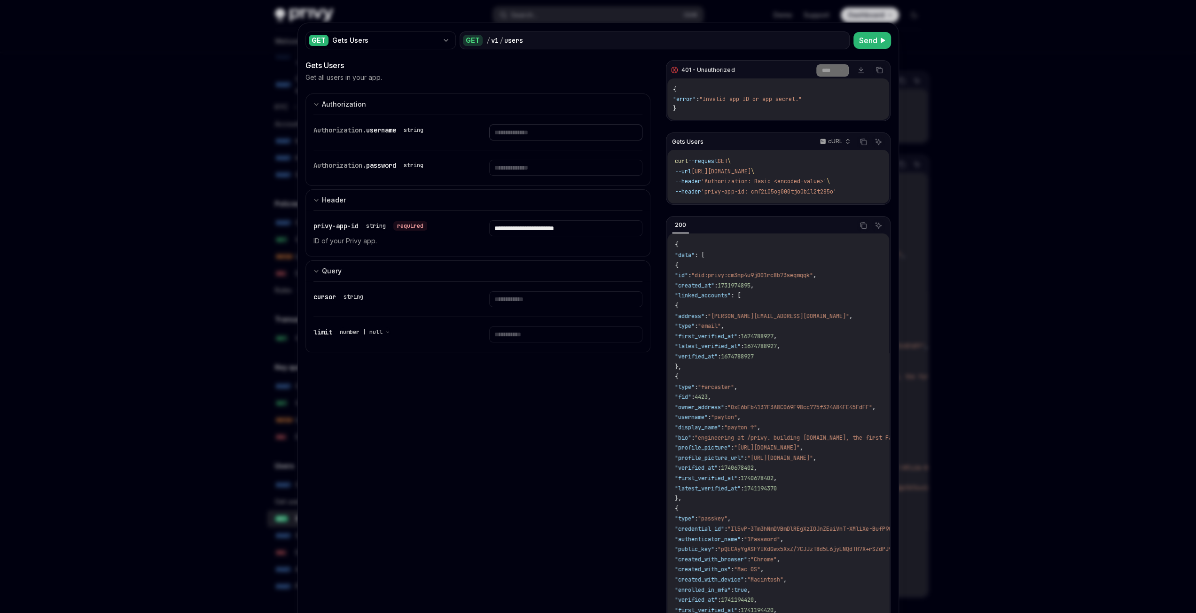
click at [525, 134] on input "text" at bounding box center [565, 133] width 153 height 16
type input "**********"
click at [508, 169] on input "text" at bounding box center [553, 168] width 145 height 16
paste input "**********"
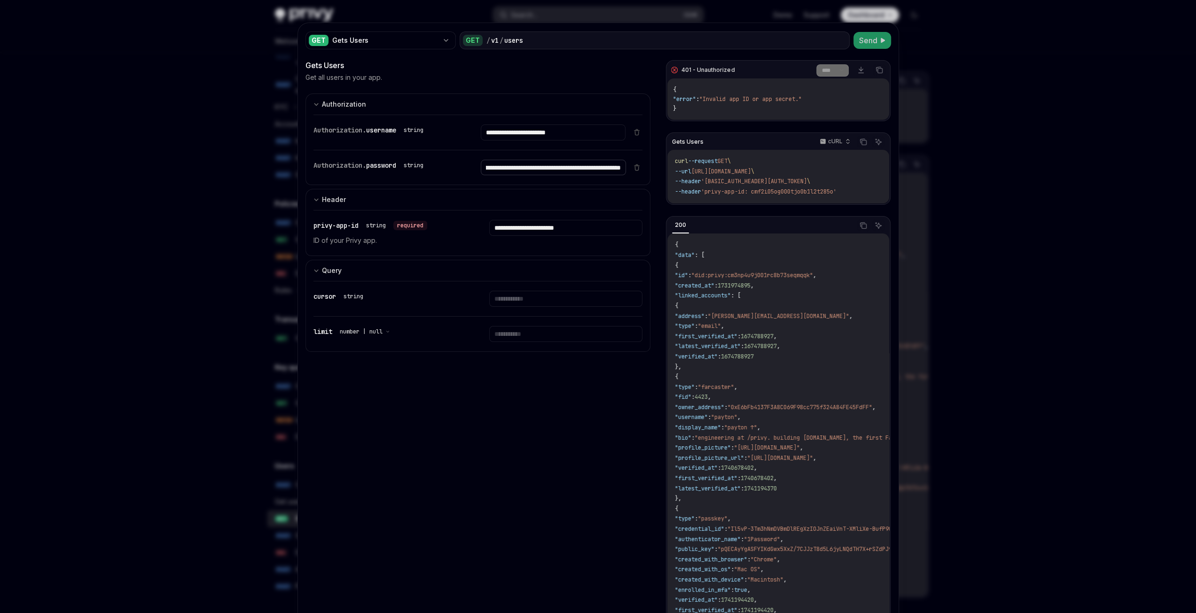
type input "**********"
click at [865, 40] on span "Send" at bounding box center [868, 40] width 18 height 11
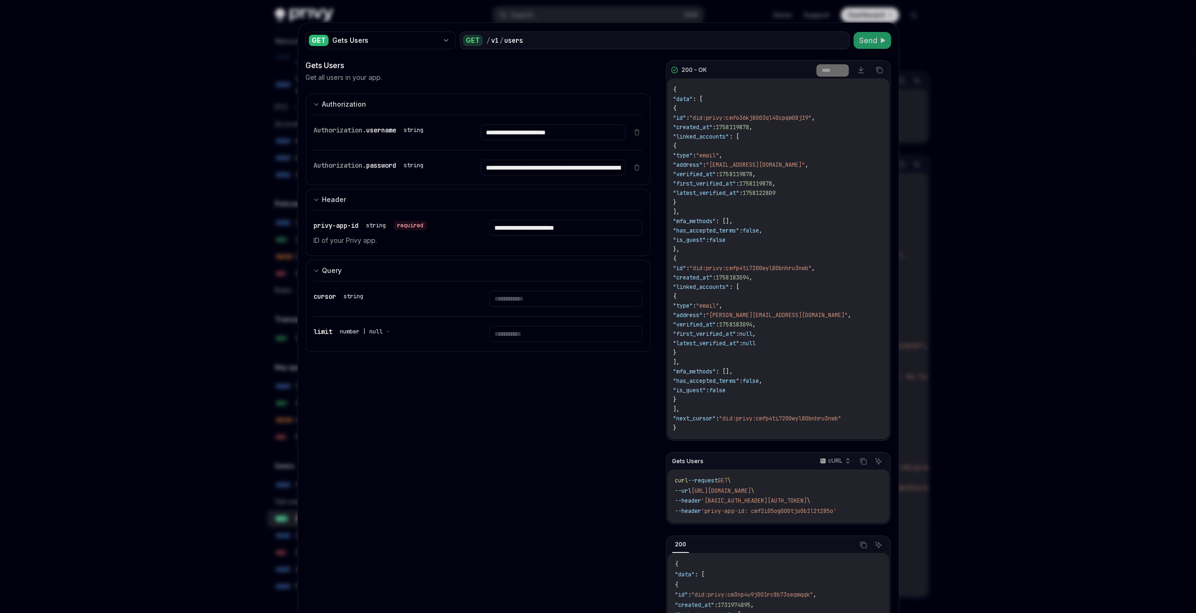
click at [771, 134] on div "{ "data" : [ { "id" : "did:privy:cmfo36kj8003ql40cpqm08j19" , "created_at" : 17…" at bounding box center [777, 258] width 221 height 361
click at [766, 118] on span ""did:privy:cmfo36kj8003ql40cpqm08j19"" at bounding box center [750, 118] width 122 height 8
click at [683, 164] on span ""address"" at bounding box center [688, 165] width 30 height 8
click at [1050, 94] on div at bounding box center [598, 306] width 1196 height 613
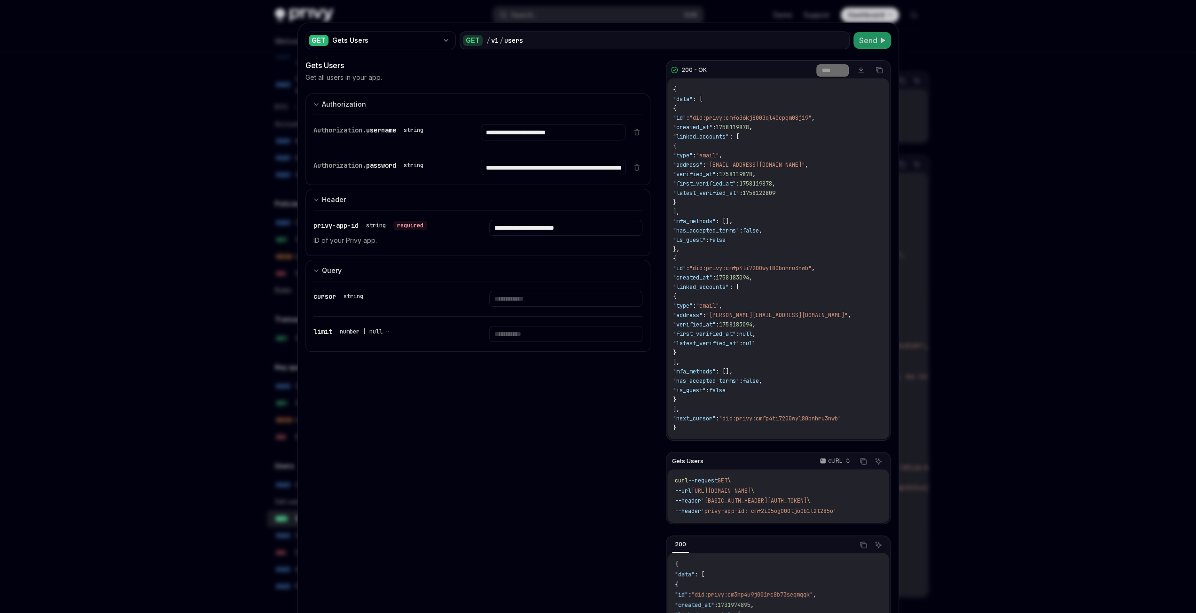
type textarea "*"
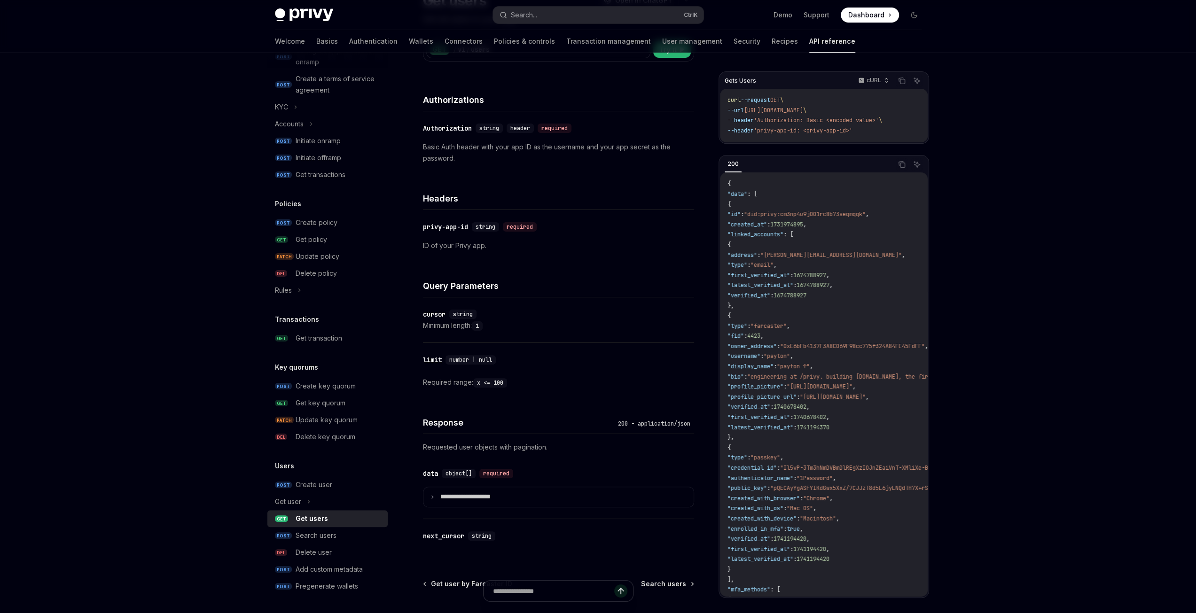
scroll to position [141, 0]
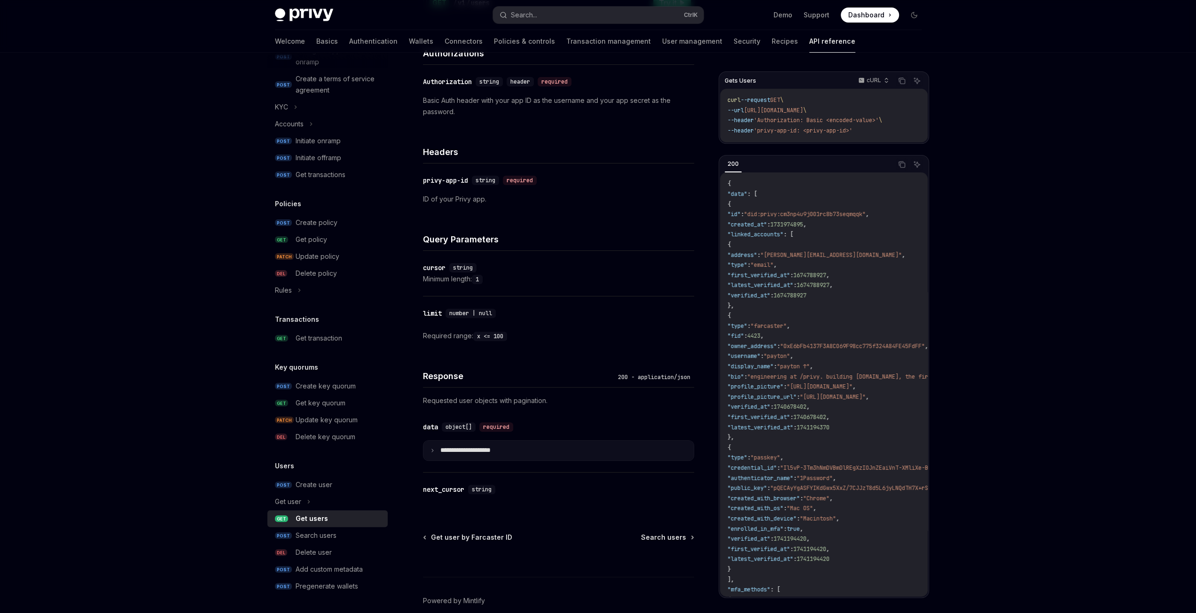
click at [434, 450] on icon at bounding box center [432, 450] width 5 height 5
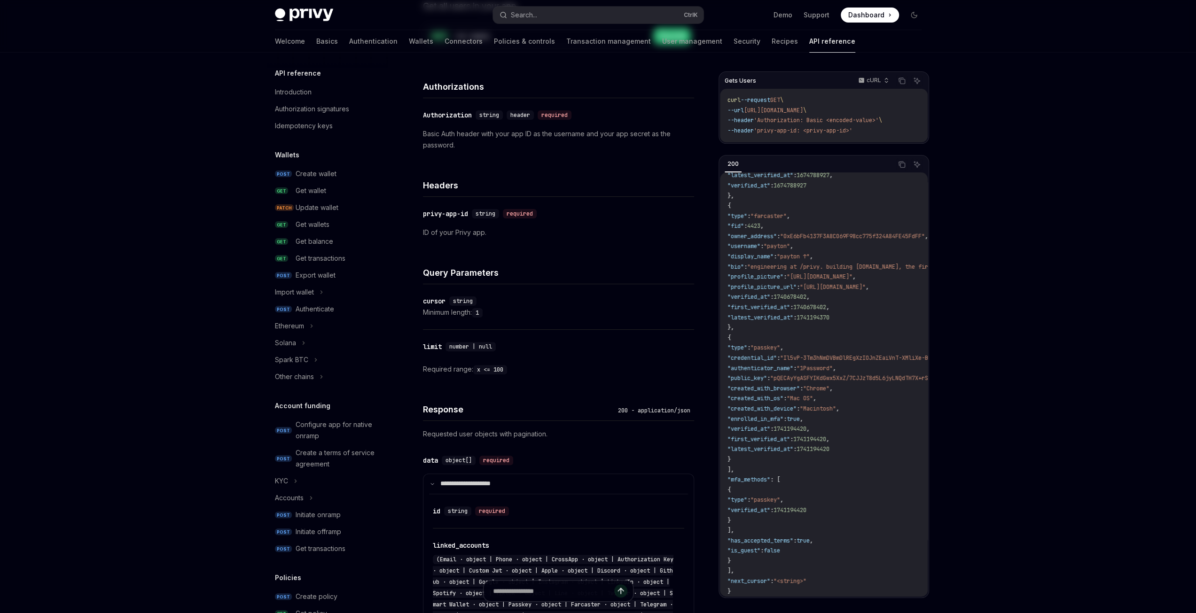
scroll to position [235, 0]
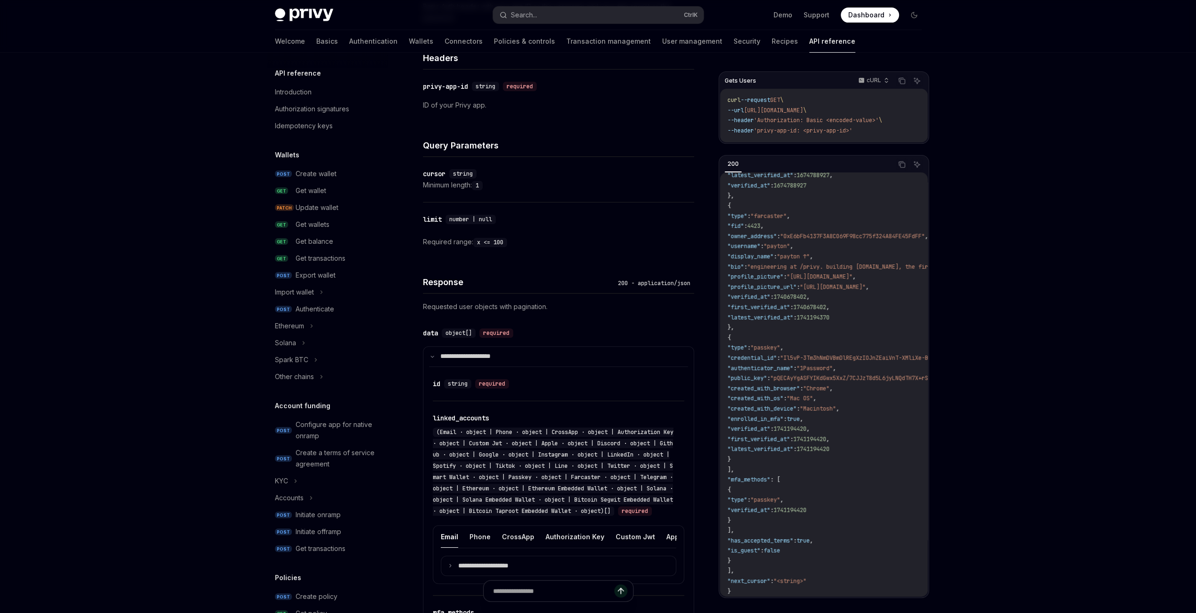
click at [966, 419] on div "Privy Docs home page Search... Ctrl K Demo Support Dashboard Dashboard Search..…" at bounding box center [598, 456] width 1196 height 1382
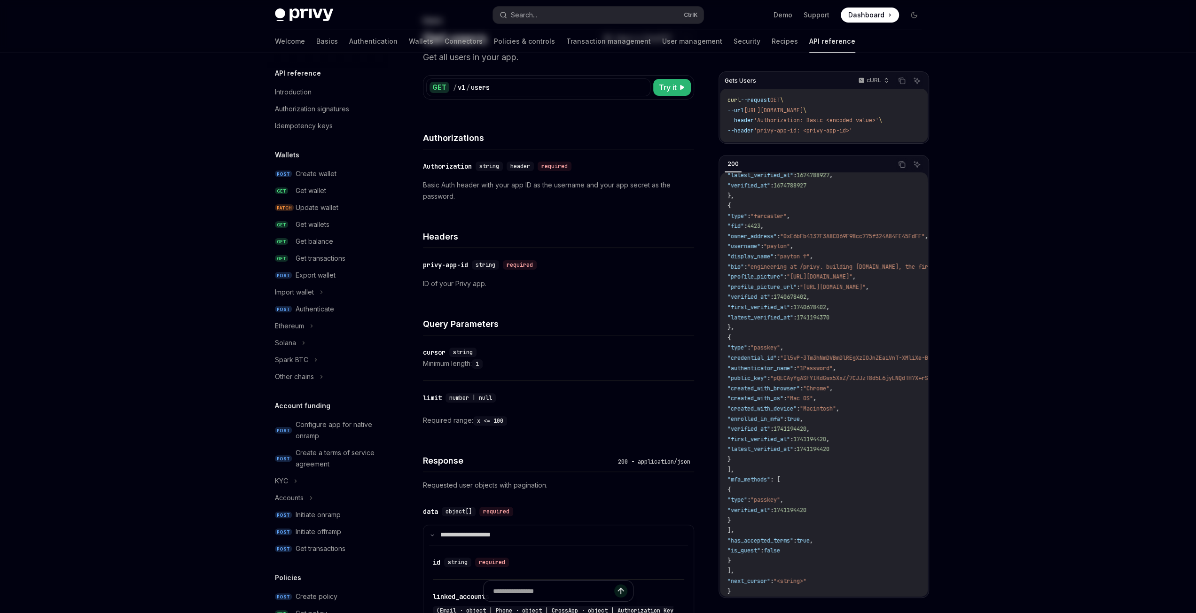
scroll to position [0, 0]
